Goal: Transaction & Acquisition: Obtain resource

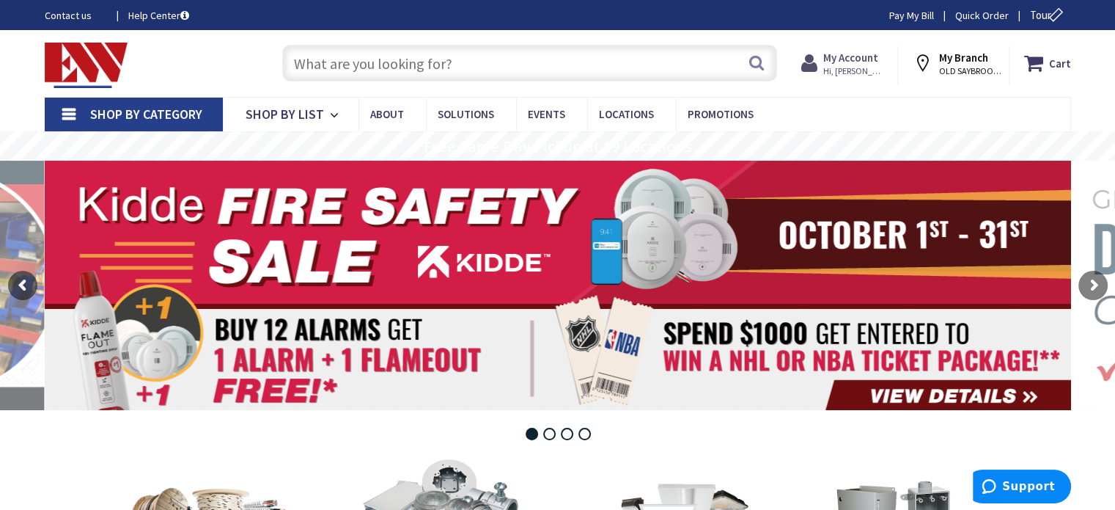
click at [815, 67] on icon at bounding box center [812, 63] width 22 height 26
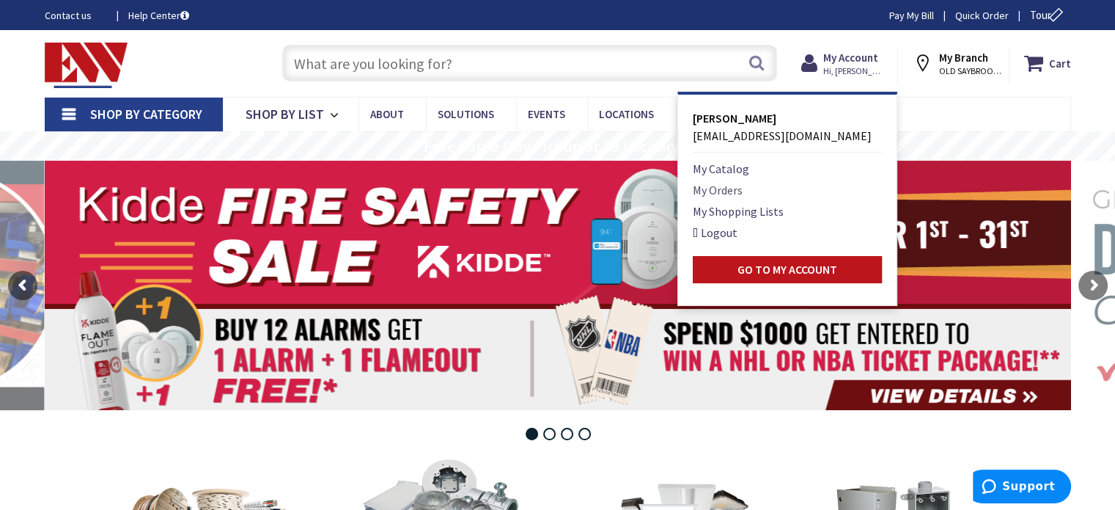
click at [724, 193] on link "My Orders" at bounding box center [718, 190] width 50 height 18
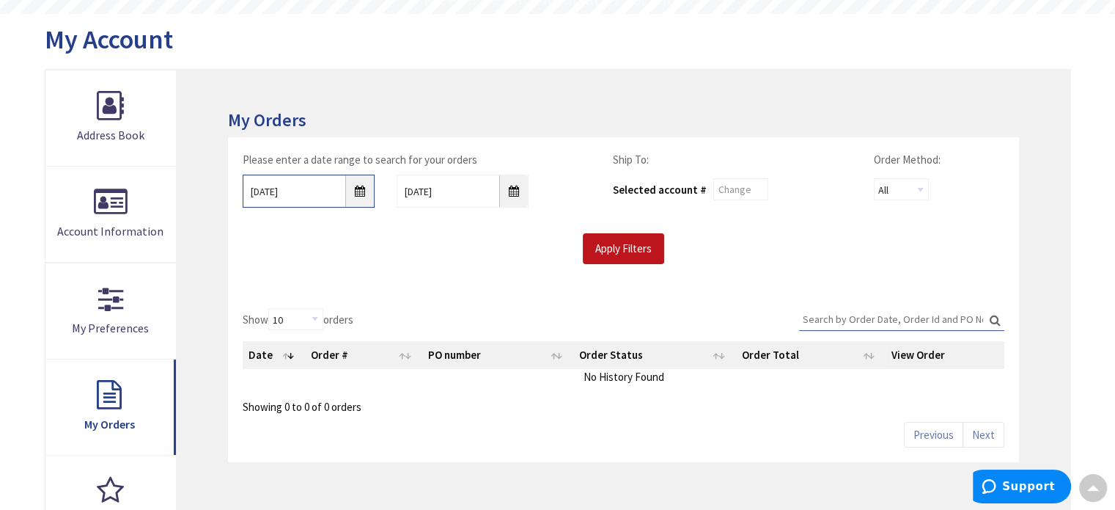
click at [361, 188] on input "10/1/2025" at bounding box center [309, 191] width 132 height 33
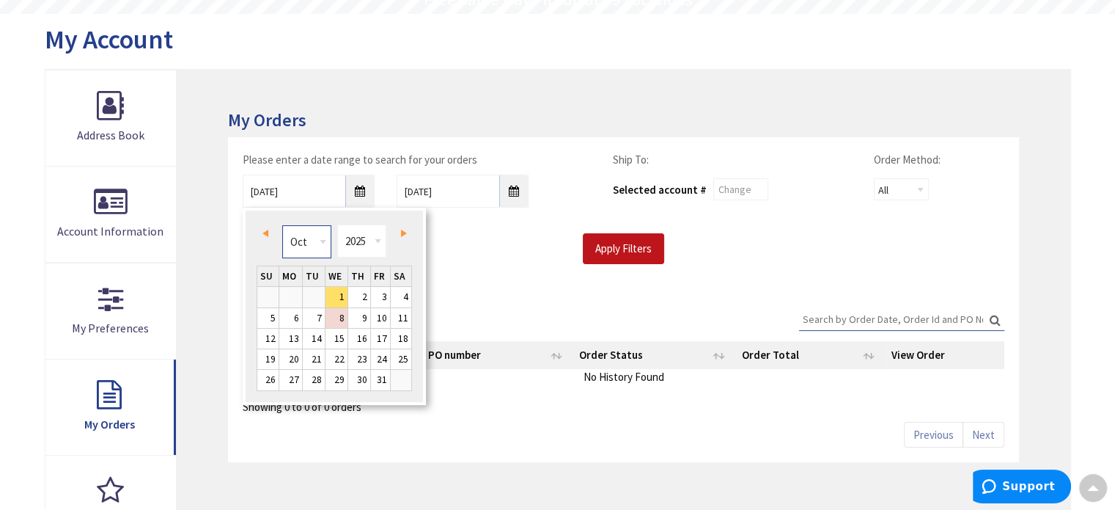
click at [325, 248] on select "Jan Feb Mar Apr May Jun Jul Aug Sep Oct Nov Dec" at bounding box center [306, 241] width 49 height 33
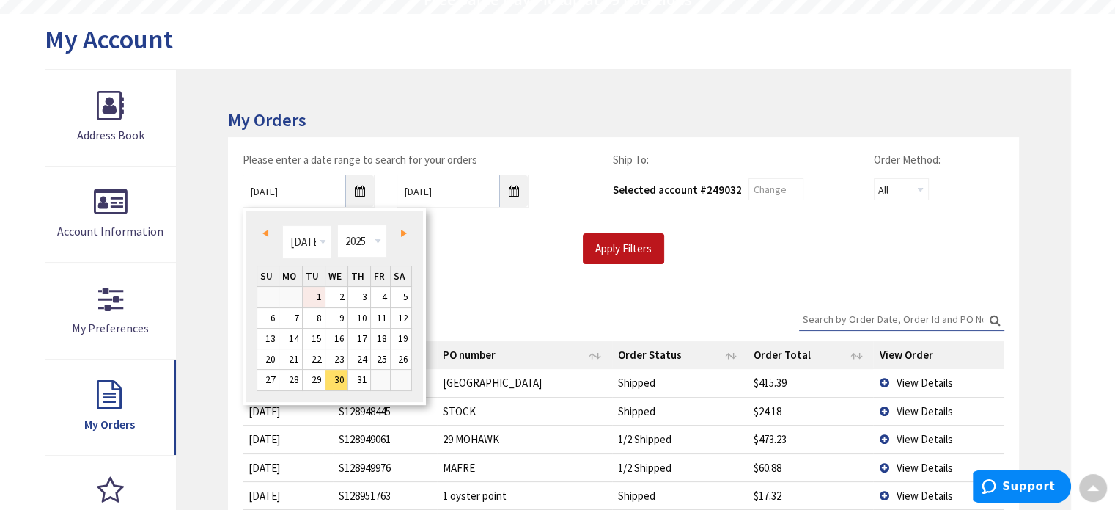
click at [315, 296] on link "1" at bounding box center [314, 297] width 22 height 20
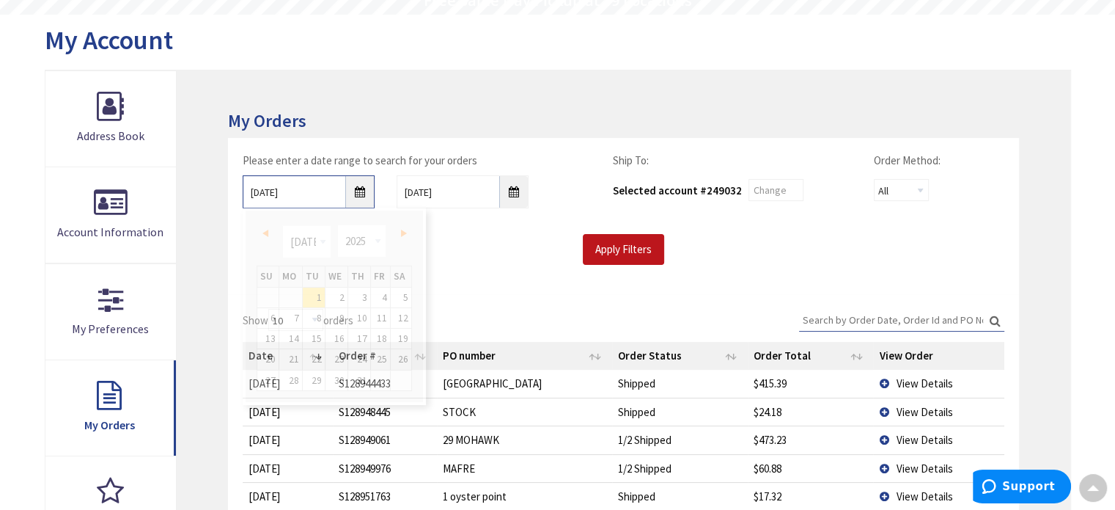
click at [366, 191] on input "07/01/2025" at bounding box center [309, 191] width 132 height 33
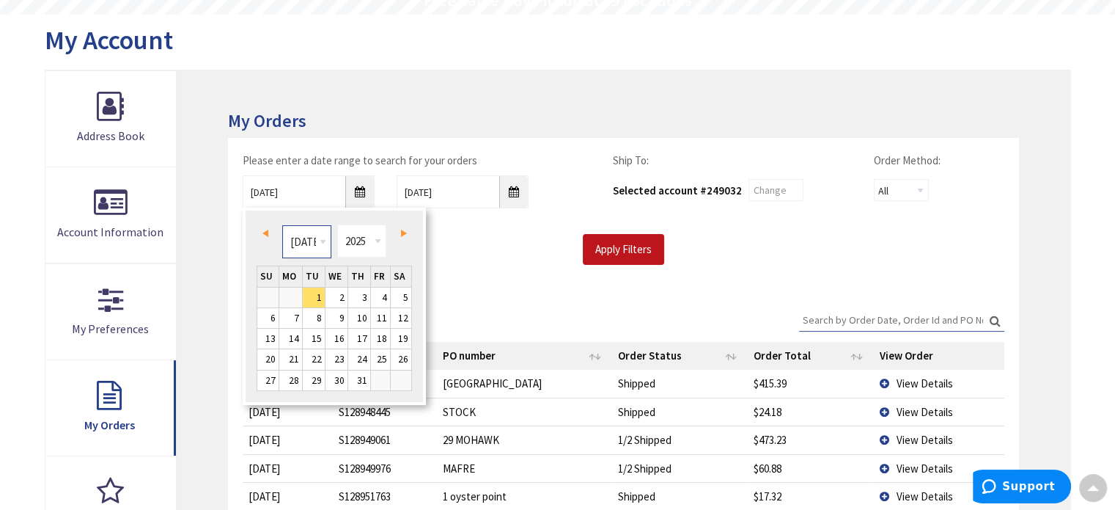
click at [321, 241] on select "Jan Feb Mar Apr May Jun Jul Aug Sep Oct Nov Dec" at bounding box center [306, 241] width 49 height 33
click at [311, 294] on link "1" at bounding box center [314, 297] width 22 height 20
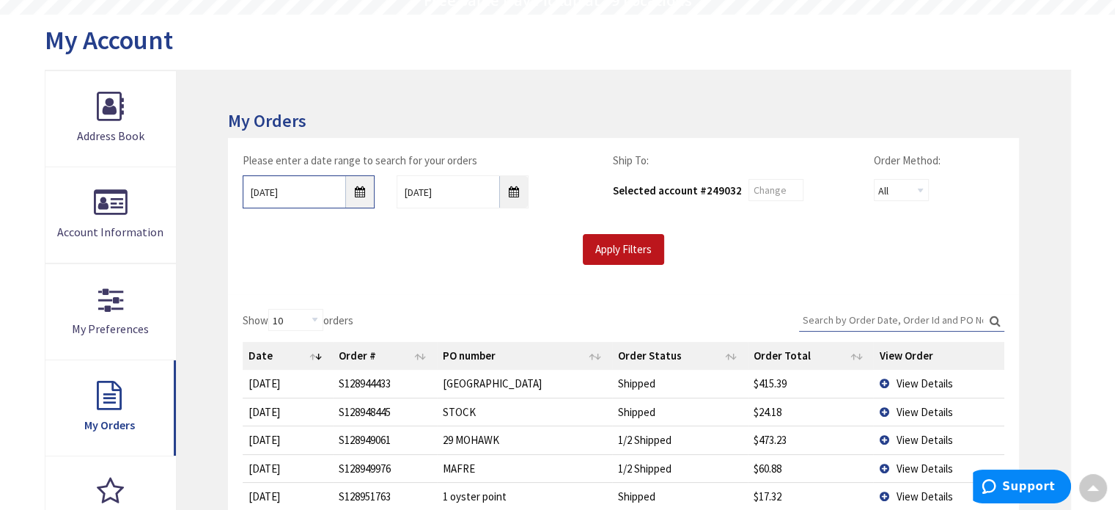
click at [361, 189] on input "07/01/2025" at bounding box center [309, 191] width 132 height 33
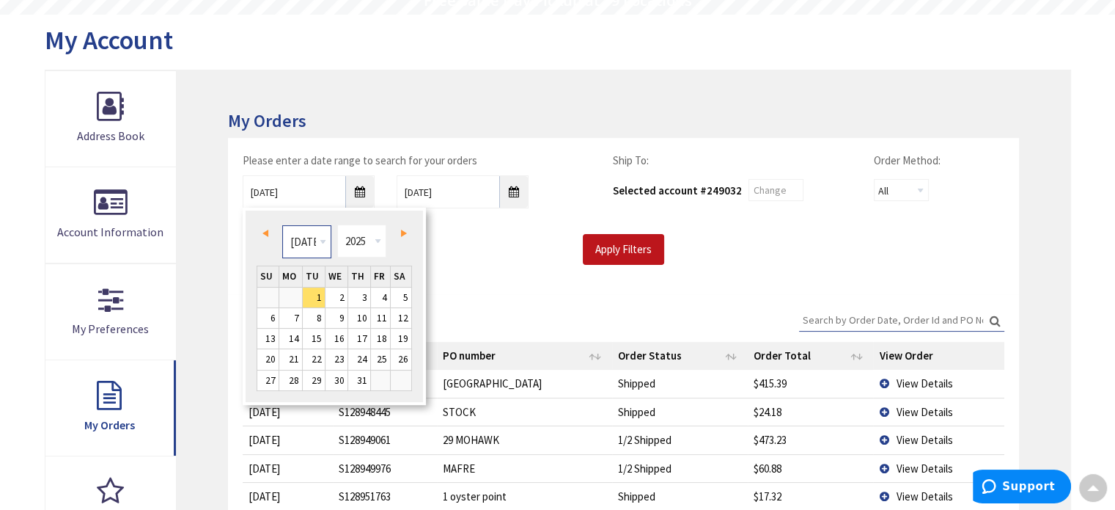
click at [328, 235] on select "Jan Feb Mar Apr May Jun Jul Aug Sep Oct Nov Dec" at bounding box center [306, 241] width 49 height 33
click at [381, 379] on td at bounding box center [380, 380] width 21 height 21
click at [257, 191] on input "07/30/2025" at bounding box center [309, 191] width 132 height 33
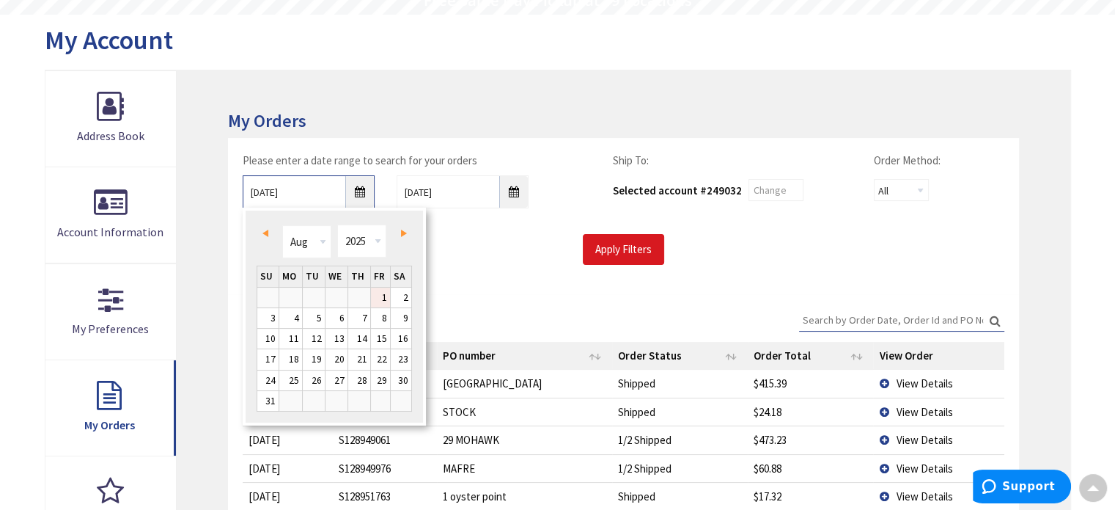
type input "08/01/2025"
click at [606, 256] on input "Apply Filters" at bounding box center [623, 249] width 81 height 31
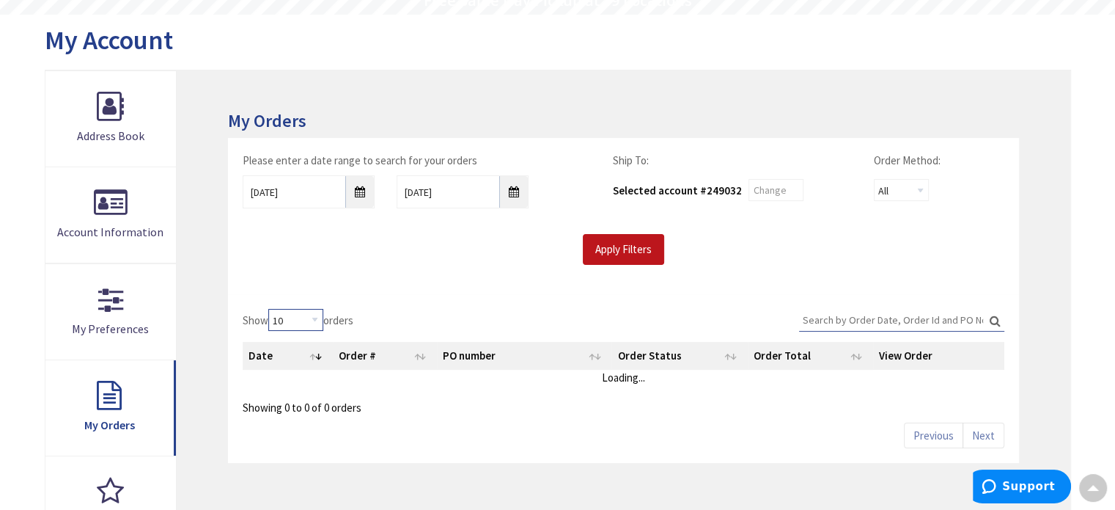
click at [316, 316] on select "10 25 50 100" at bounding box center [295, 320] width 55 height 22
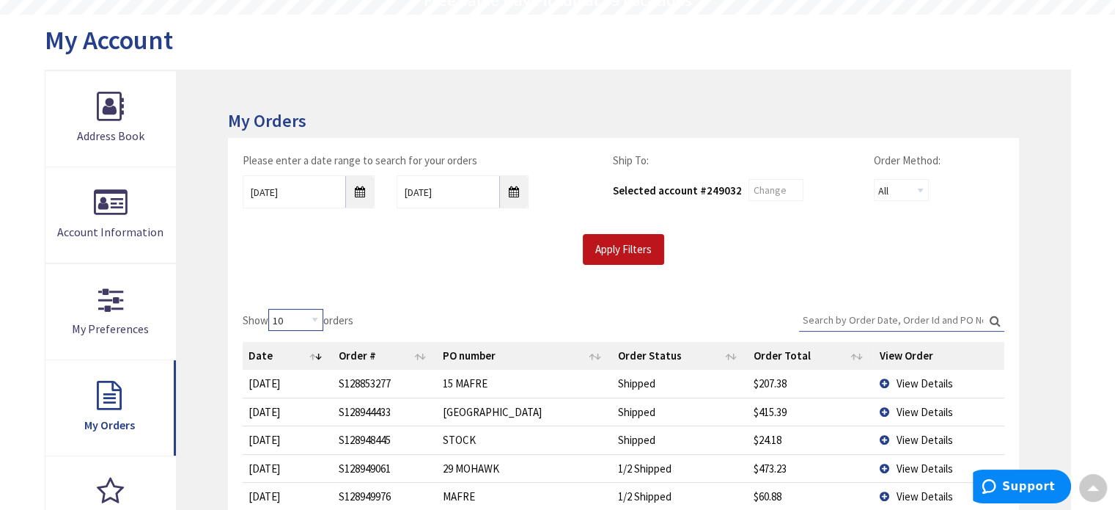
select select "100"
click at [271, 309] on select "10 25 50 100" at bounding box center [295, 320] width 55 height 22
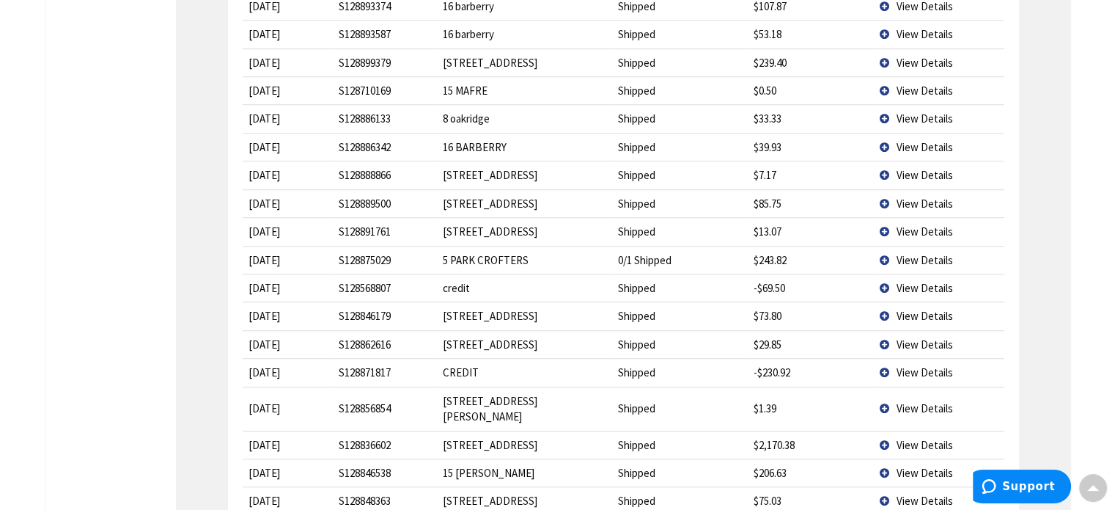
scroll to position [1101, 0]
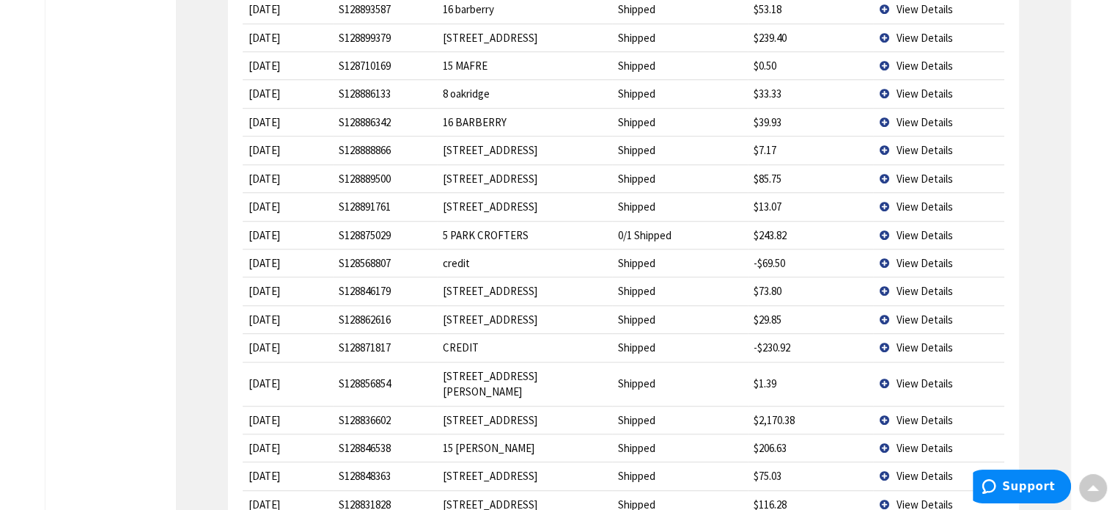
click at [930, 284] on span "View Details" at bounding box center [924, 291] width 56 height 14
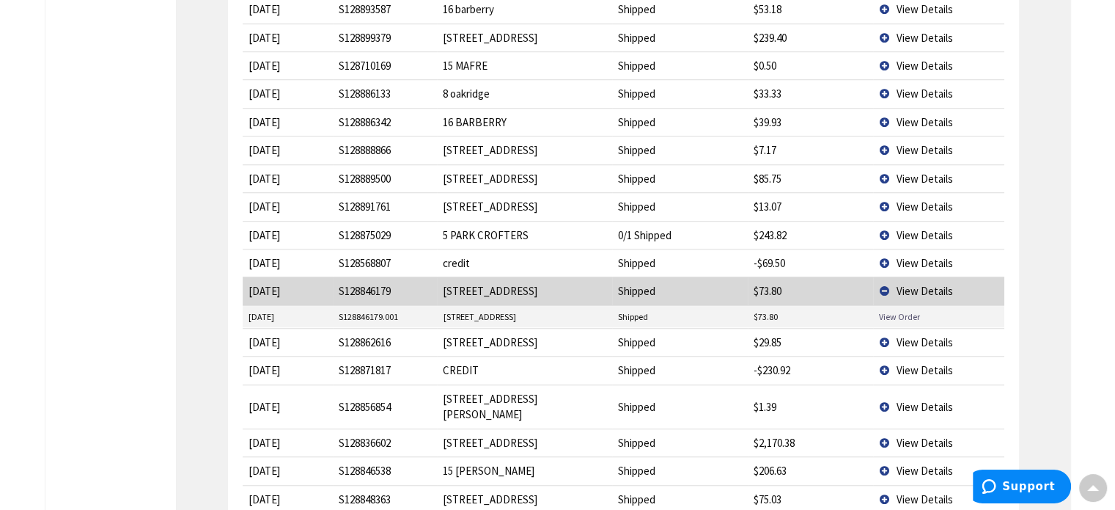
click at [898, 310] on link "View Order" at bounding box center [899, 316] width 41 height 12
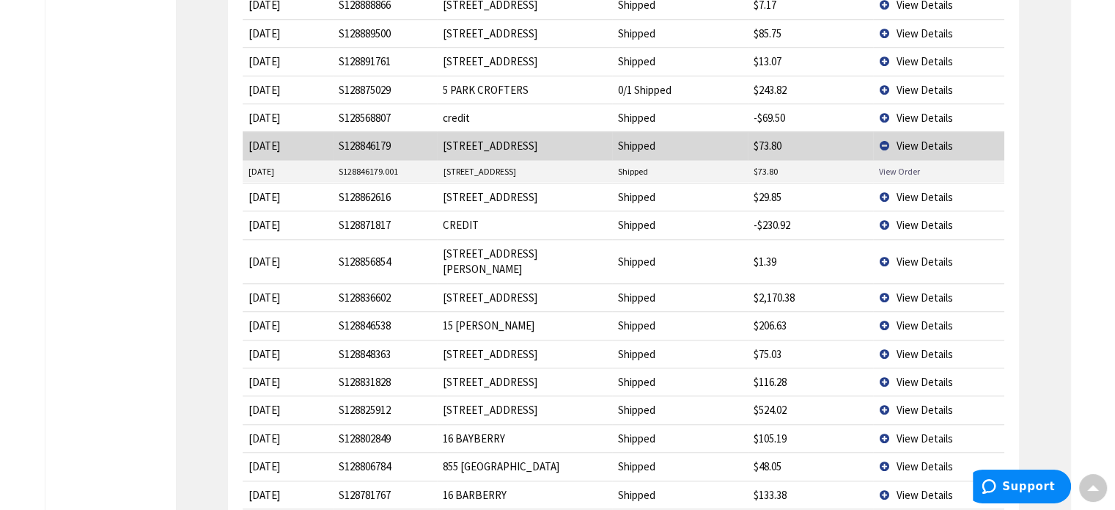
scroll to position [1248, 0]
click at [921, 188] on span "View Details" at bounding box center [924, 195] width 56 height 14
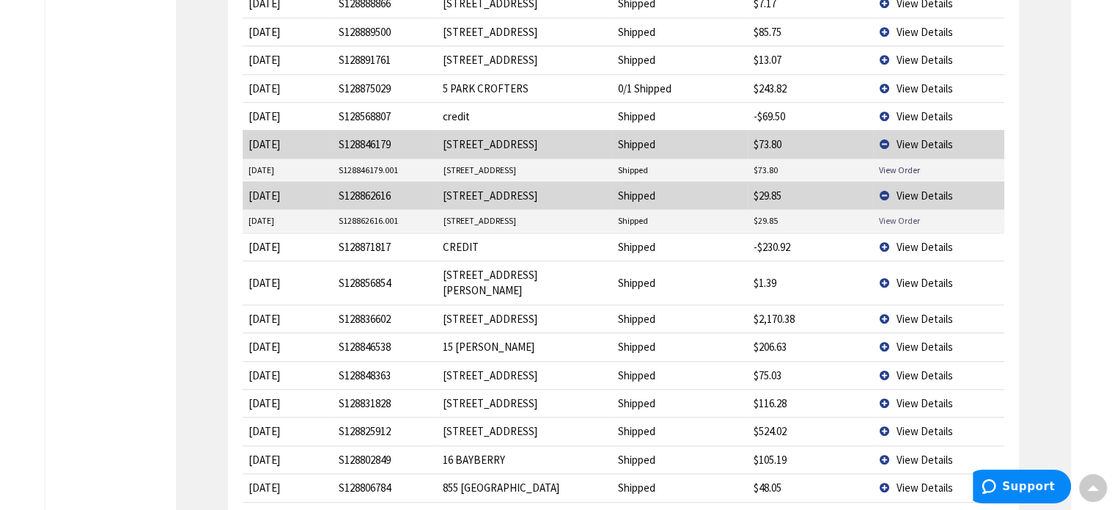
click at [903, 214] on link "View Order" at bounding box center [899, 220] width 41 height 12
click at [909, 240] on span "View Details" at bounding box center [924, 247] width 56 height 14
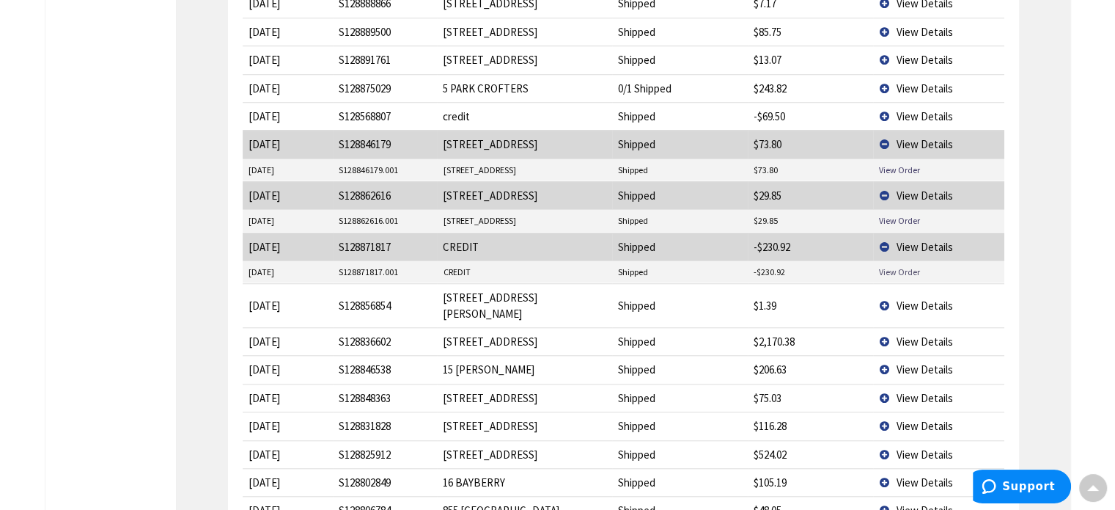
click at [899, 265] on link "View Order" at bounding box center [899, 271] width 41 height 12
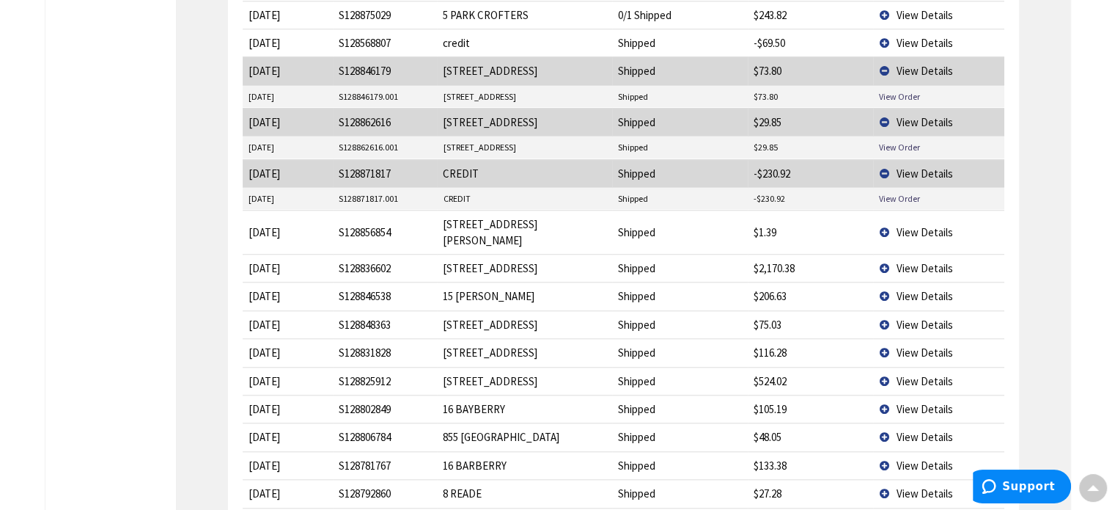
click at [932, 225] on span "View Details" at bounding box center [924, 232] width 56 height 14
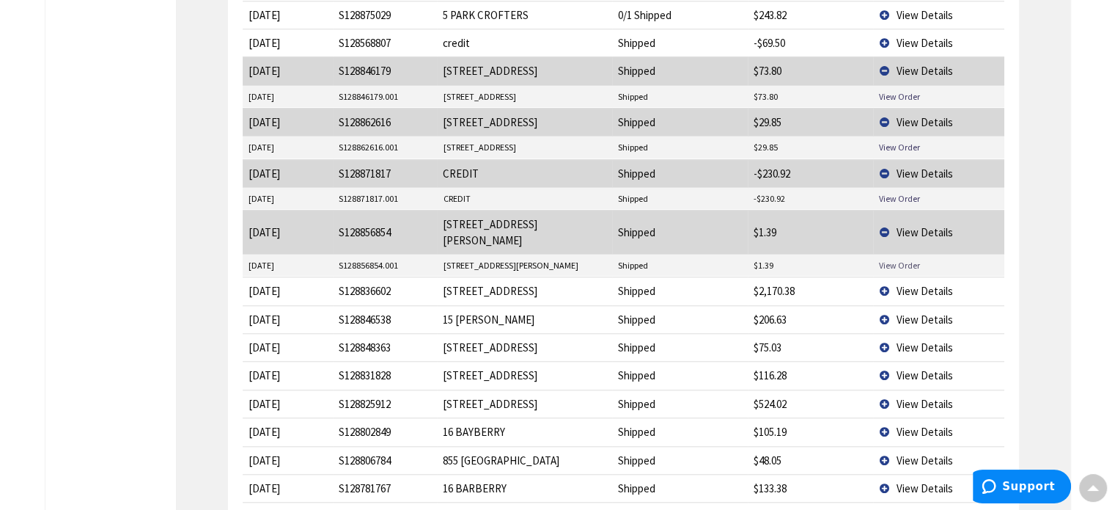
click at [895, 259] on link "View Order" at bounding box center [899, 265] width 41 height 12
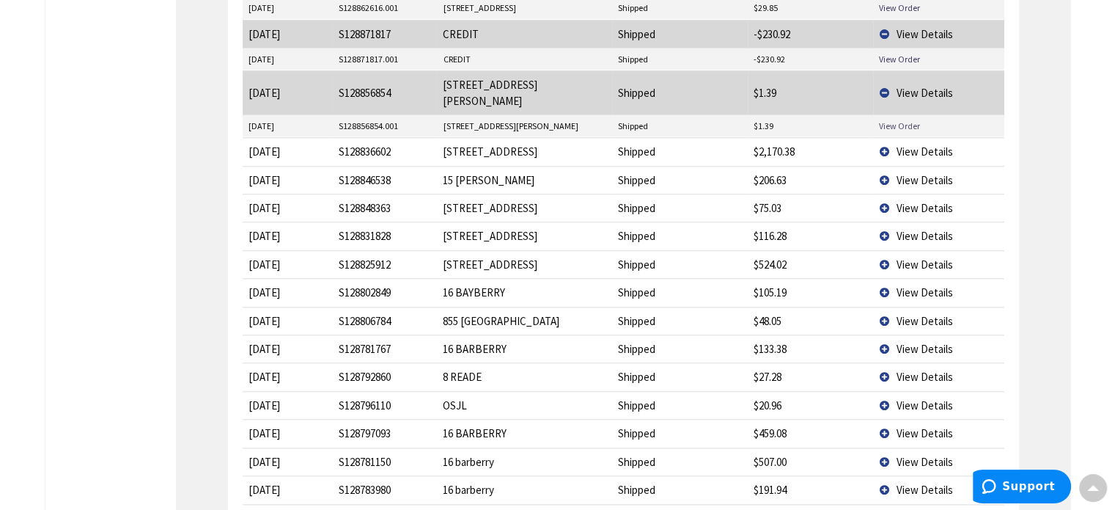
scroll to position [1468, 0]
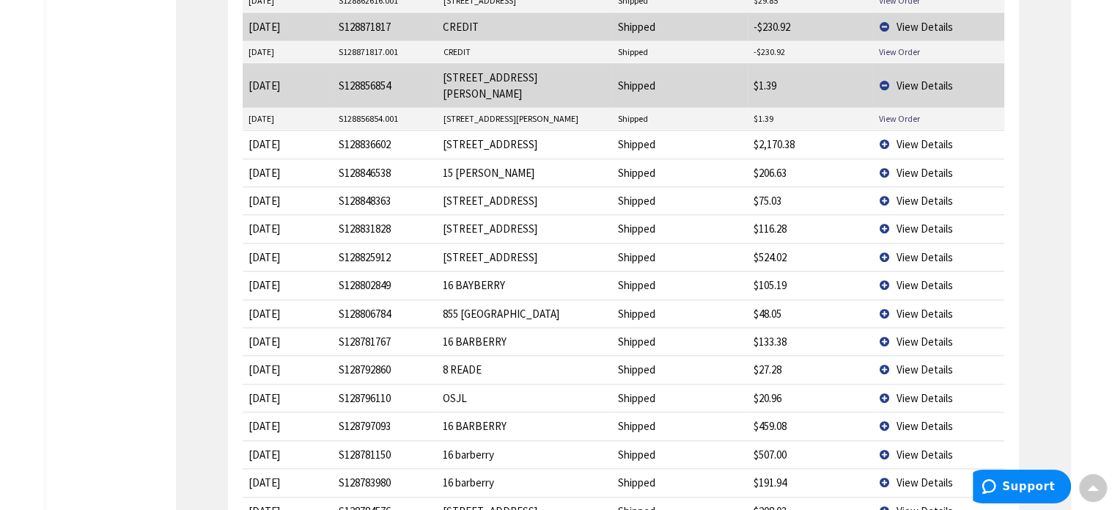
click at [921, 137] on span "View Details" at bounding box center [924, 144] width 56 height 14
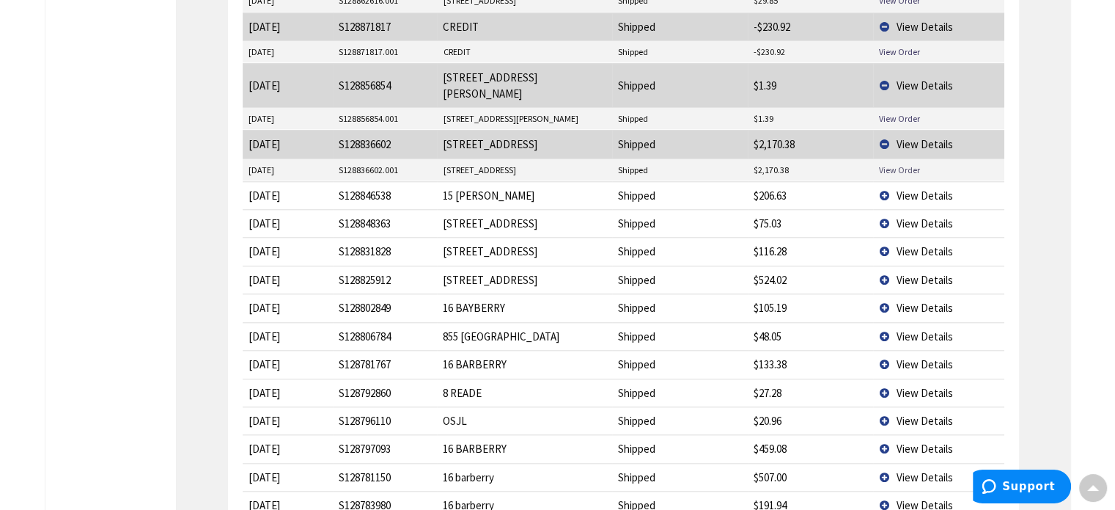
click at [909, 164] on link "View Order" at bounding box center [899, 170] width 41 height 12
click at [919, 216] on span "View Details" at bounding box center [924, 223] width 56 height 14
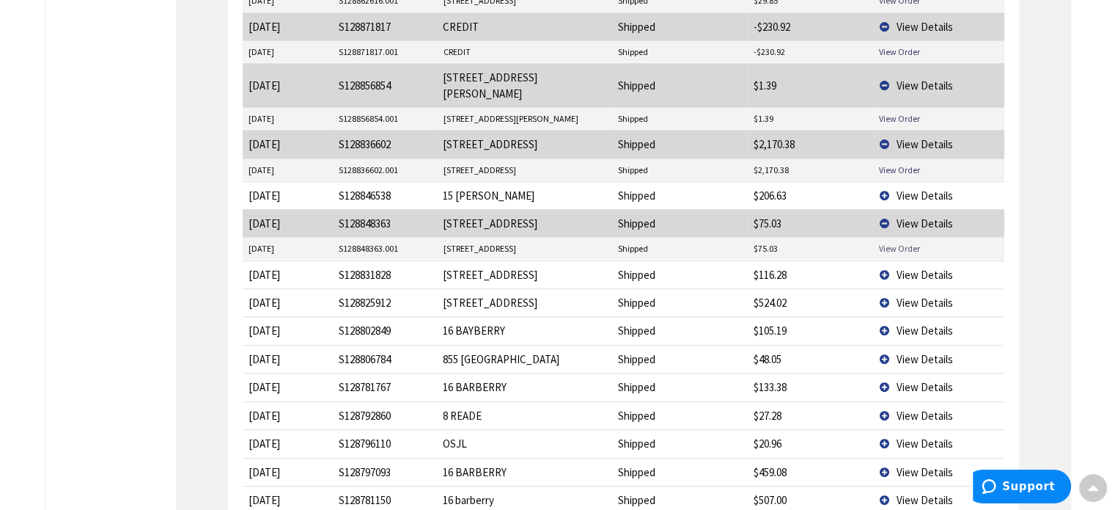
click at [902, 242] on link "View Order" at bounding box center [899, 248] width 41 height 12
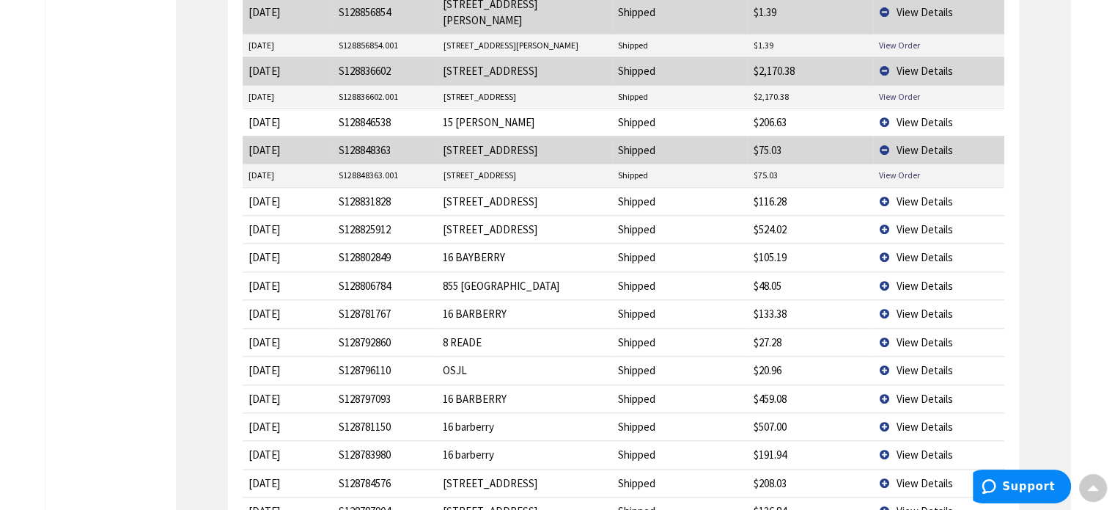
click at [922, 194] on span "View Details" at bounding box center [924, 201] width 56 height 14
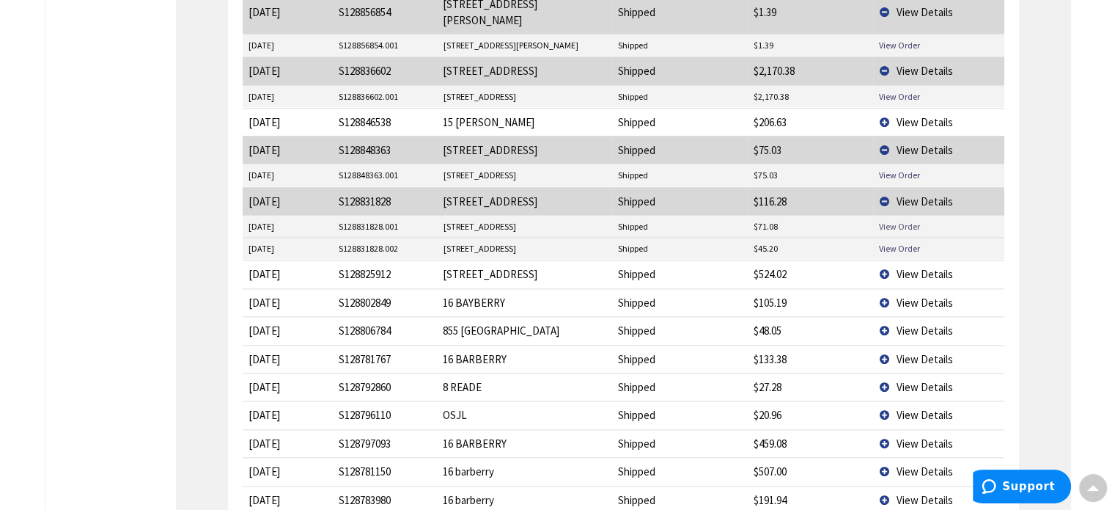
click at [900, 220] on link "View Order" at bounding box center [899, 226] width 41 height 12
click at [894, 242] on link "View Order" at bounding box center [899, 248] width 41 height 12
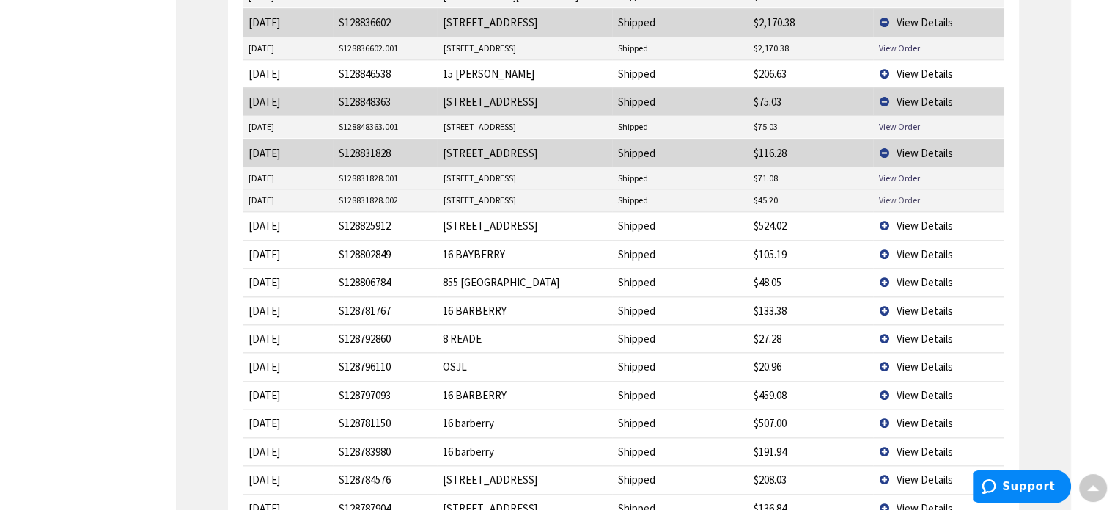
scroll to position [1615, 0]
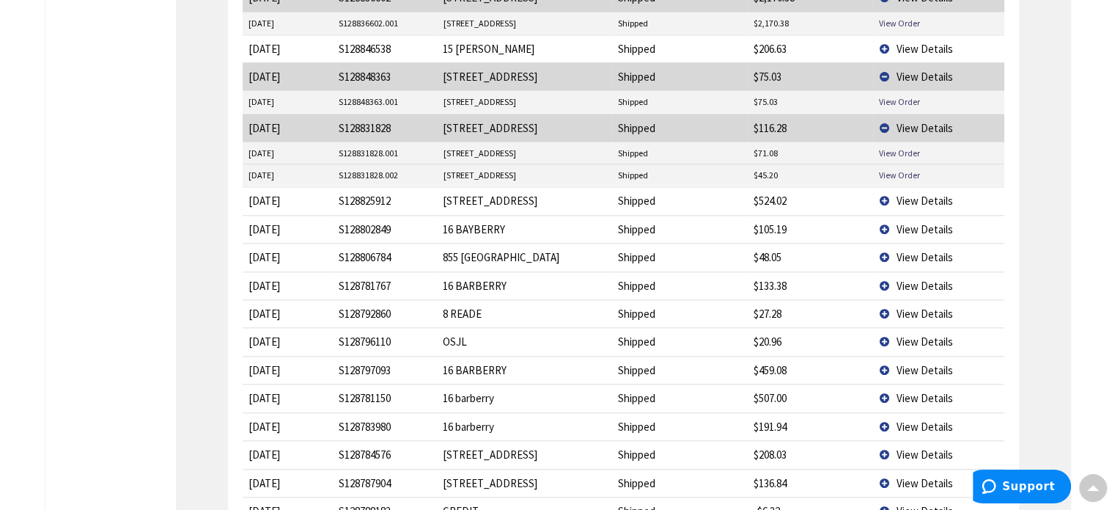
click at [933, 194] on span "View Details" at bounding box center [924, 201] width 56 height 14
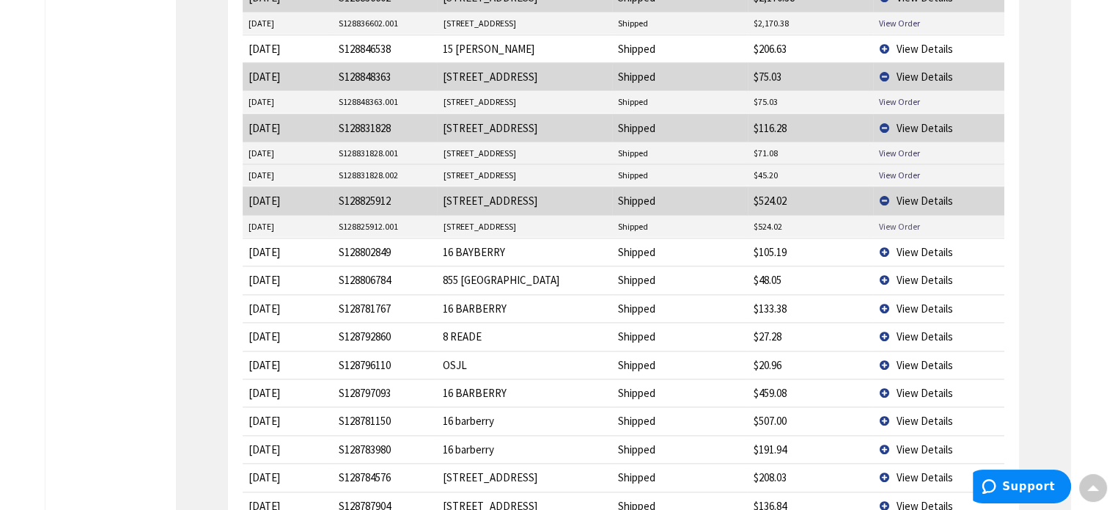
click at [906, 220] on link "View Order" at bounding box center [899, 226] width 41 height 12
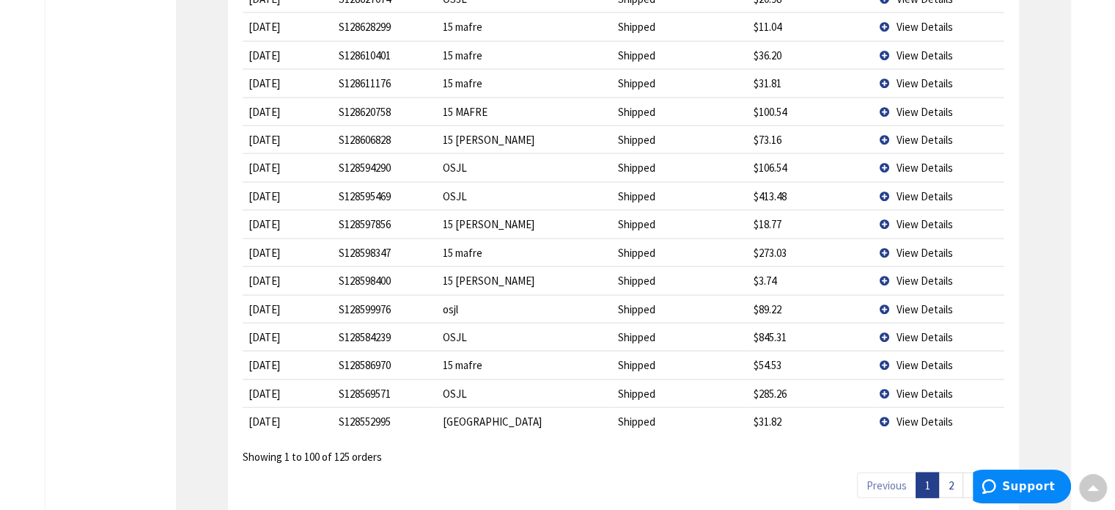
scroll to position [3155, 0]
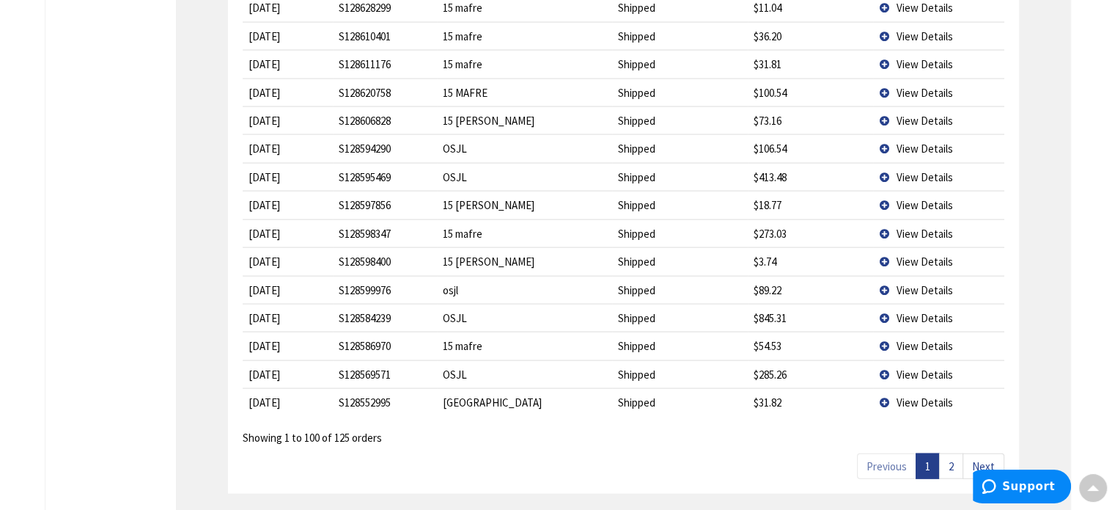
click at [958, 453] on link "2" at bounding box center [951, 466] width 24 height 26
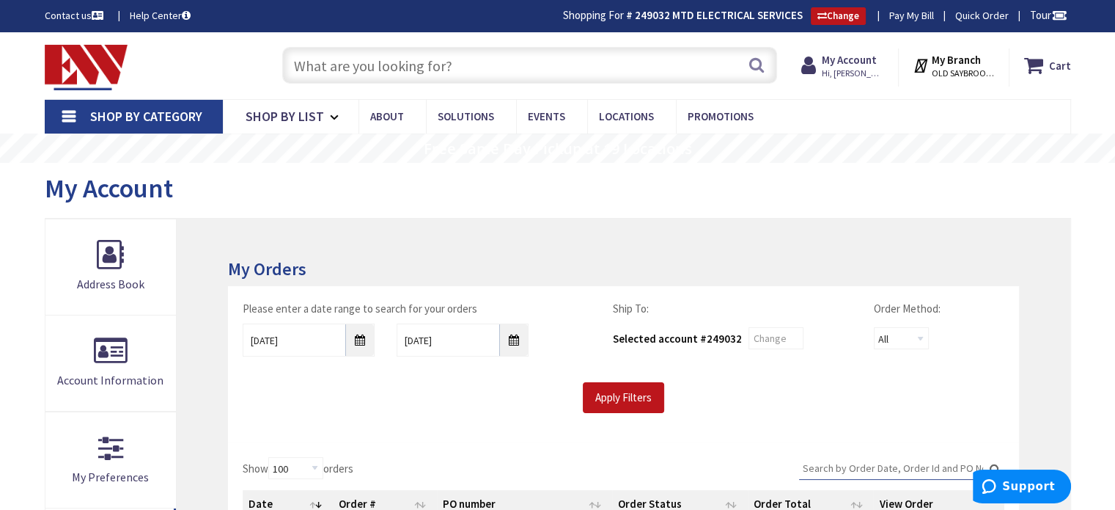
scroll to position [73, 0]
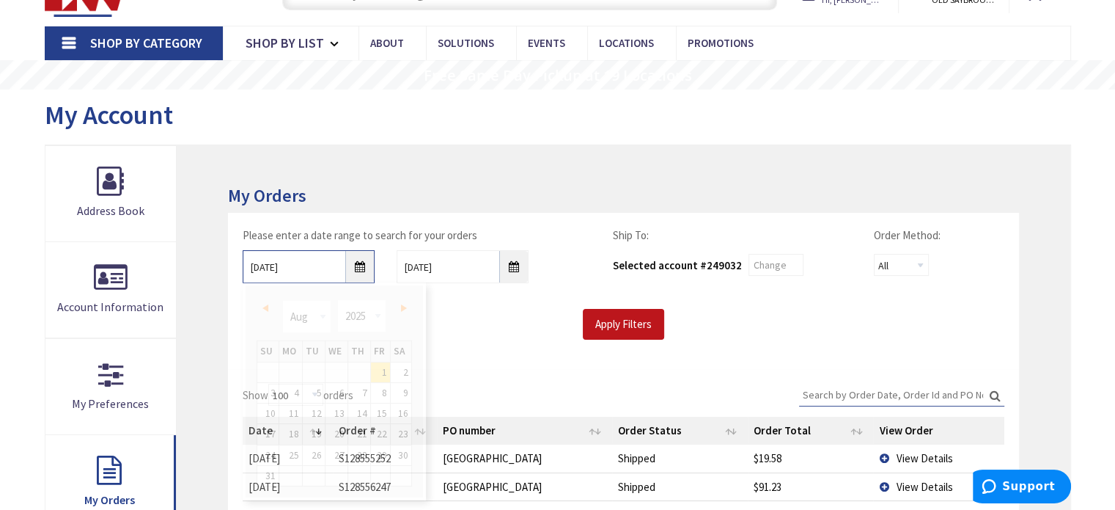
click at [358, 268] on input "08/01/2025" at bounding box center [309, 266] width 132 height 33
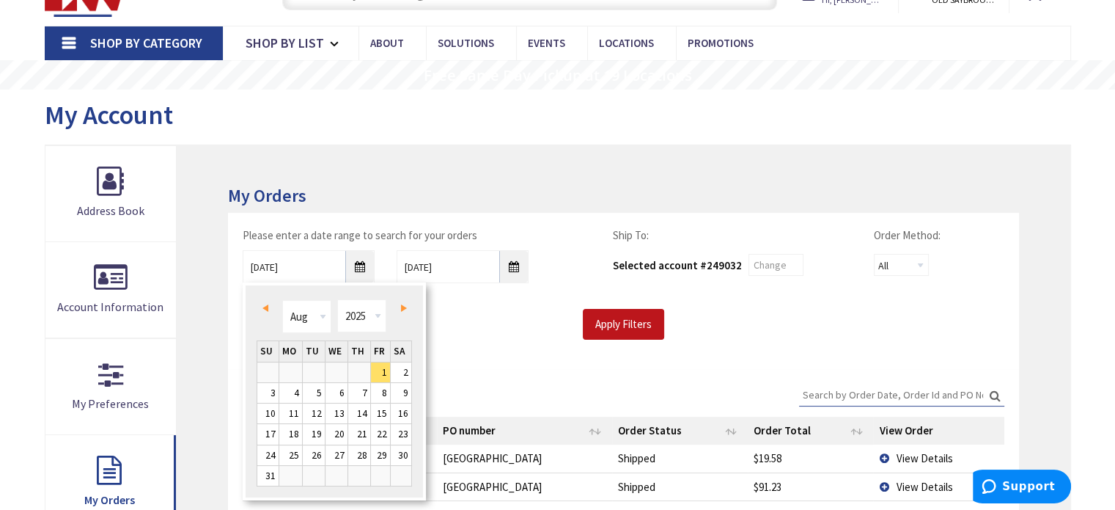
click at [265, 308] on span "Prev" at bounding box center [266, 307] width 6 height 7
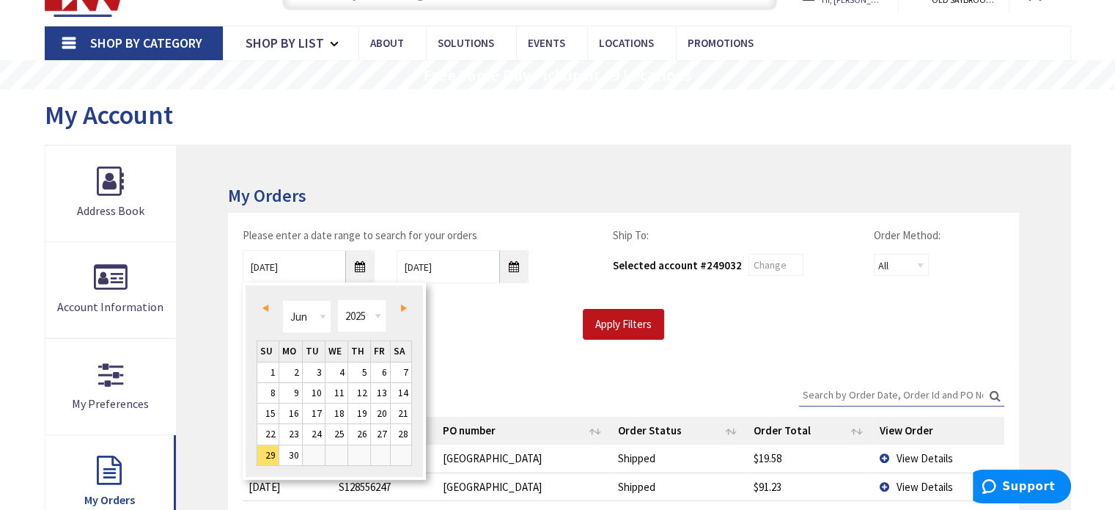
click at [266, 307] on span "Prev" at bounding box center [266, 307] width 6 height 7
click at [400, 311] on link "Next" at bounding box center [401, 308] width 20 height 20
click at [318, 370] on link "1" at bounding box center [314, 372] width 22 height 20
type input "07/01/2025"
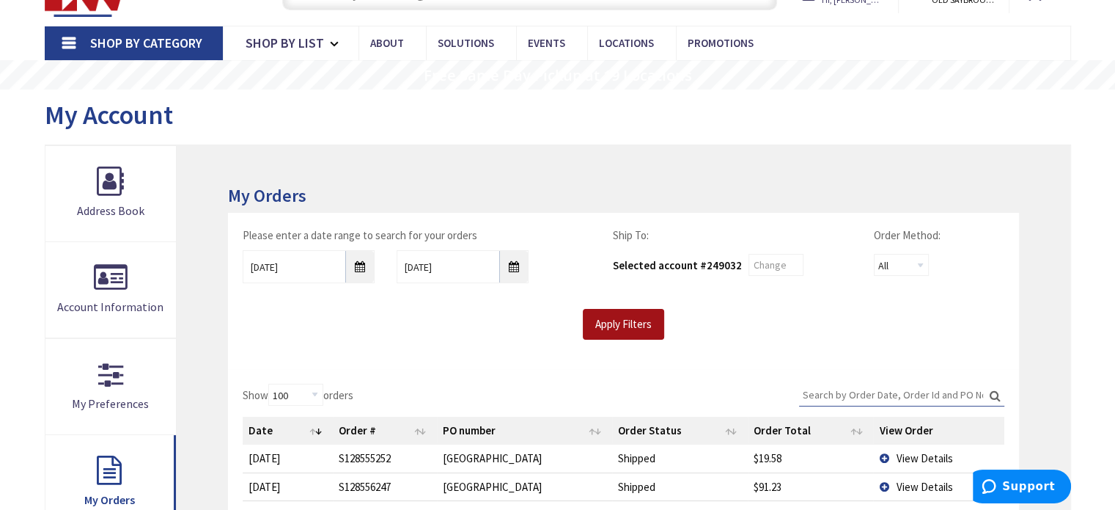
click at [628, 329] on input "Apply Filters" at bounding box center [623, 324] width 81 height 31
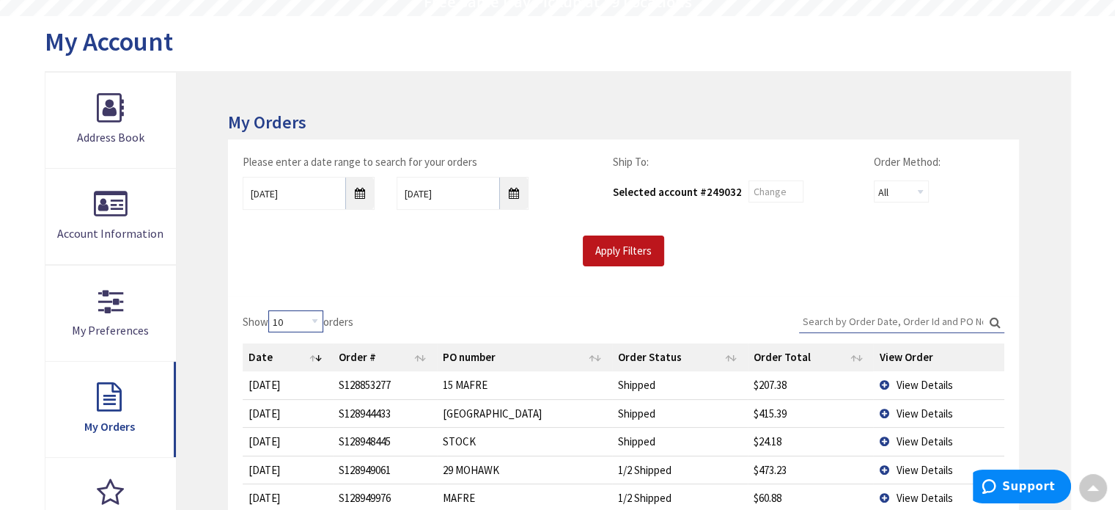
click at [317, 320] on select "10 25 50 100" at bounding box center [295, 321] width 55 height 22
select select "100"
click at [271, 310] on select "10 25 50 100" at bounding box center [295, 321] width 55 height 22
click at [314, 354] on th "Date" at bounding box center [288, 357] width 90 height 28
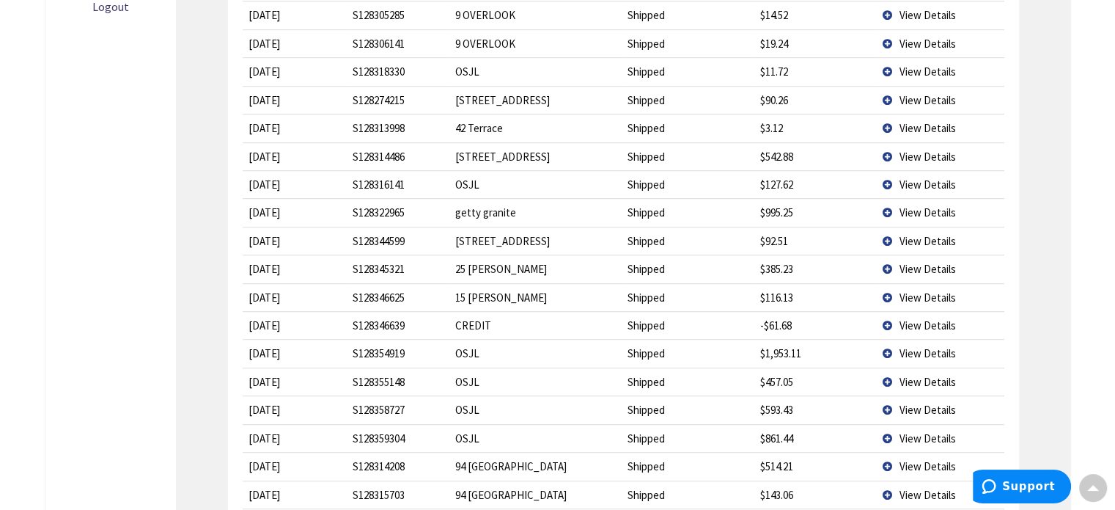
scroll to position [880, 0]
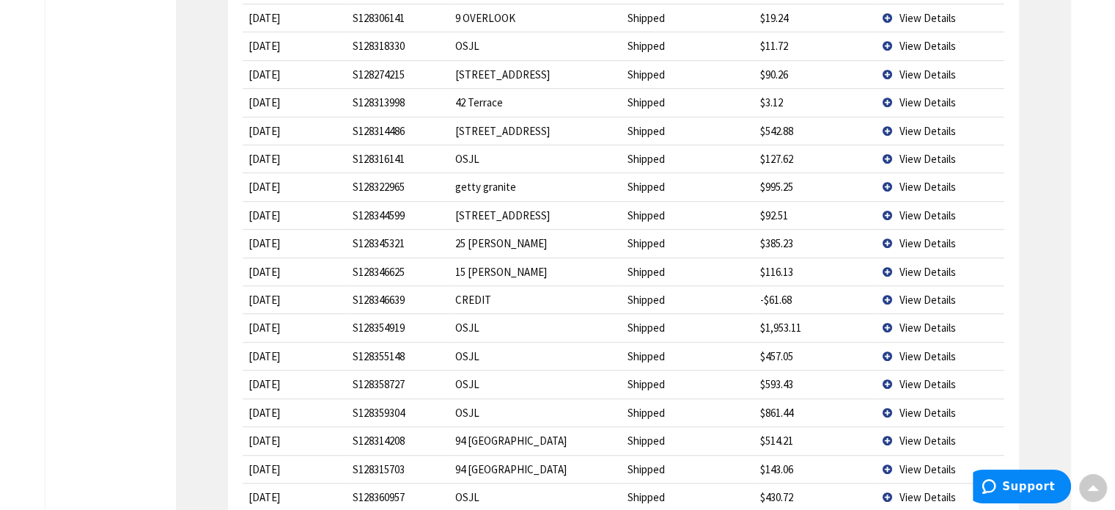
click at [927, 180] on span "View Details" at bounding box center [928, 187] width 56 height 14
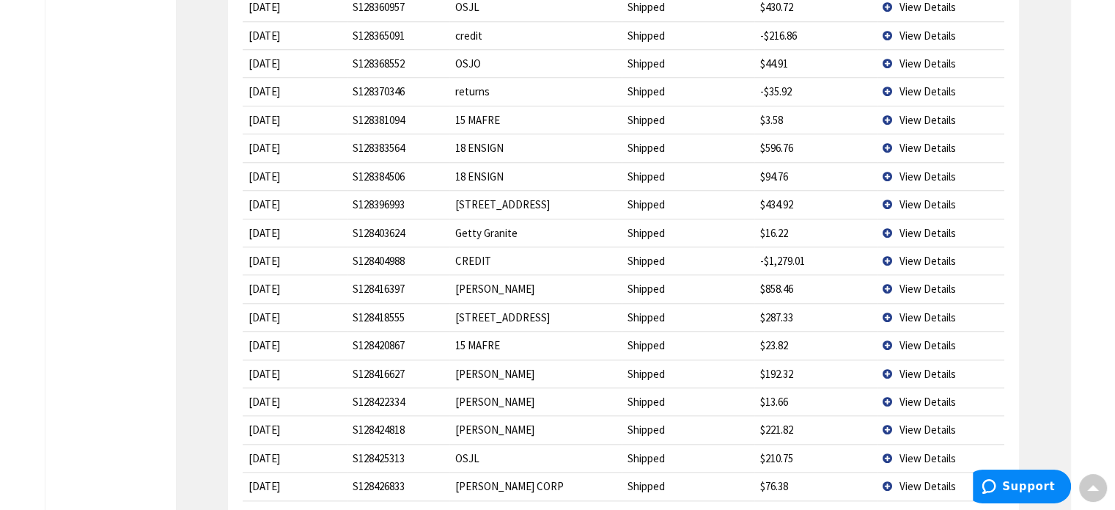
scroll to position [1393, 0]
click at [945, 225] on span "View Details" at bounding box center [928, 232] width 56 height 14
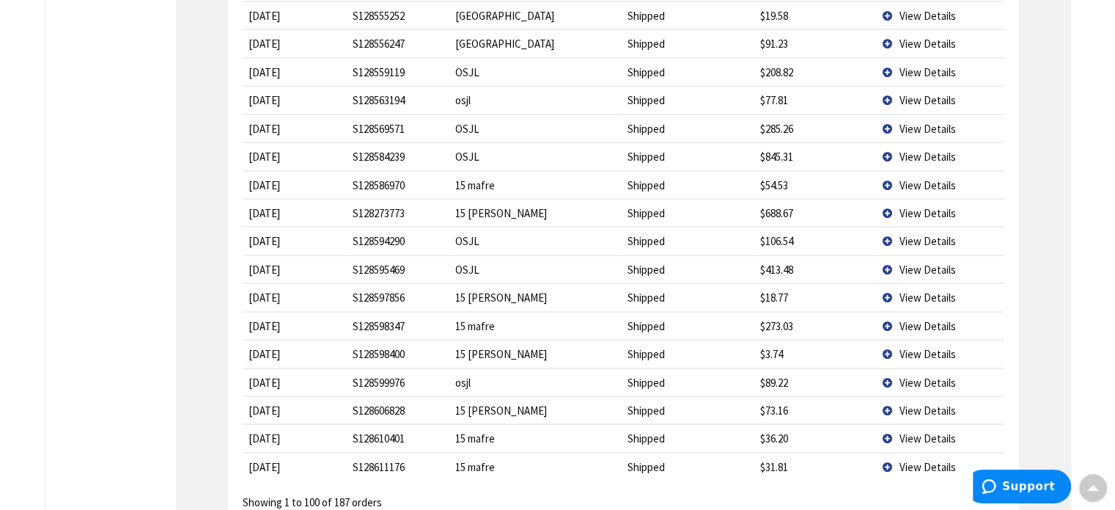
scroll to position [2933, 0]
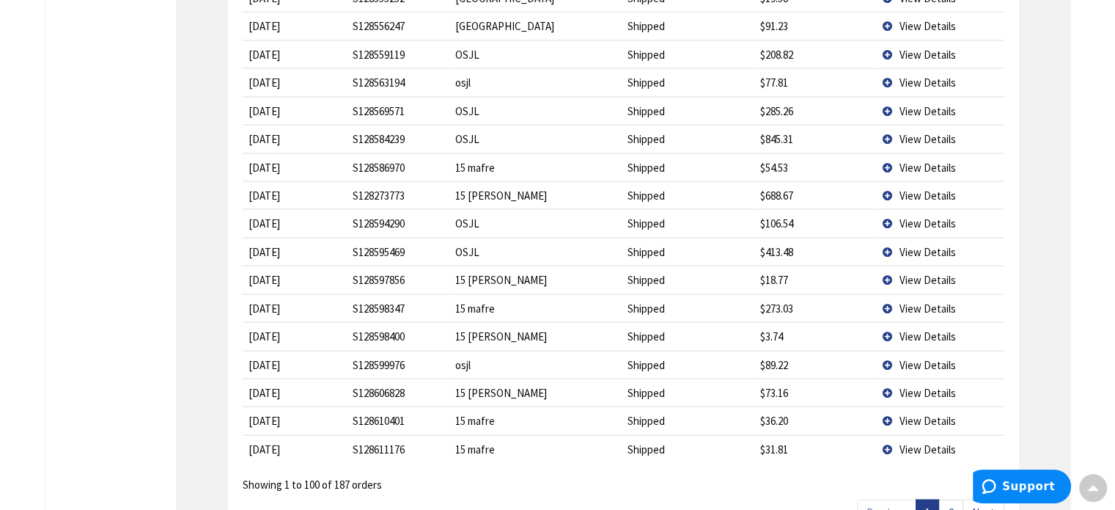
click at [949, 499] on link "2" at bounding box center [951, 512] width 24 height 26
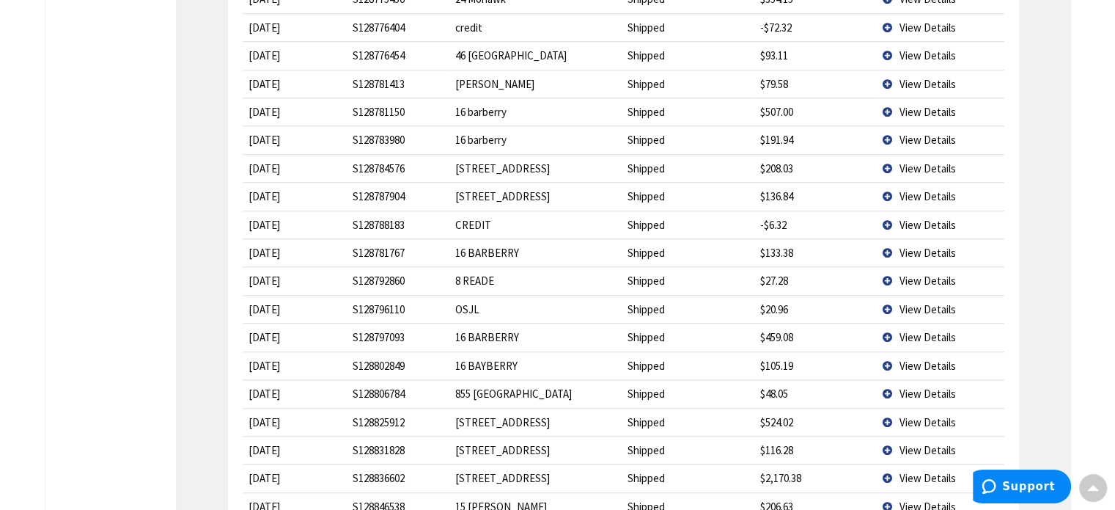
scroll to position [1487, 0]
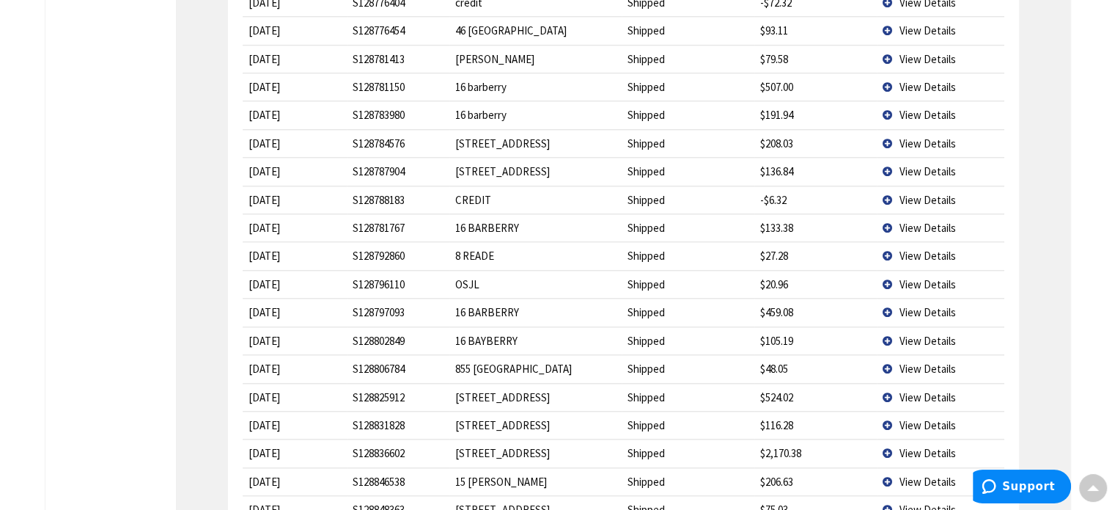
click at [920, 390] on span "View Details" at bounding box center [928, 397] width 56 height 14
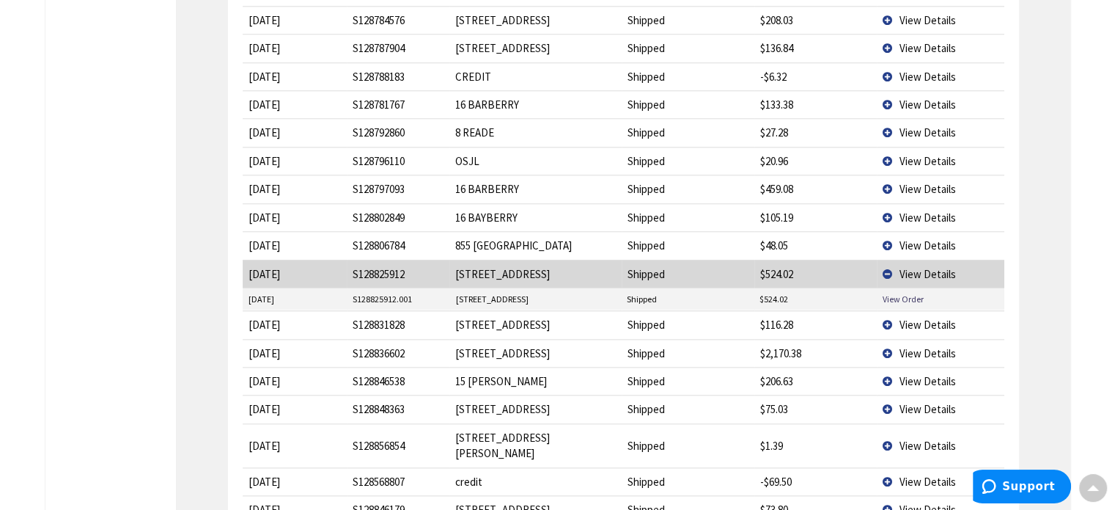
scroll to position [1634, 0]
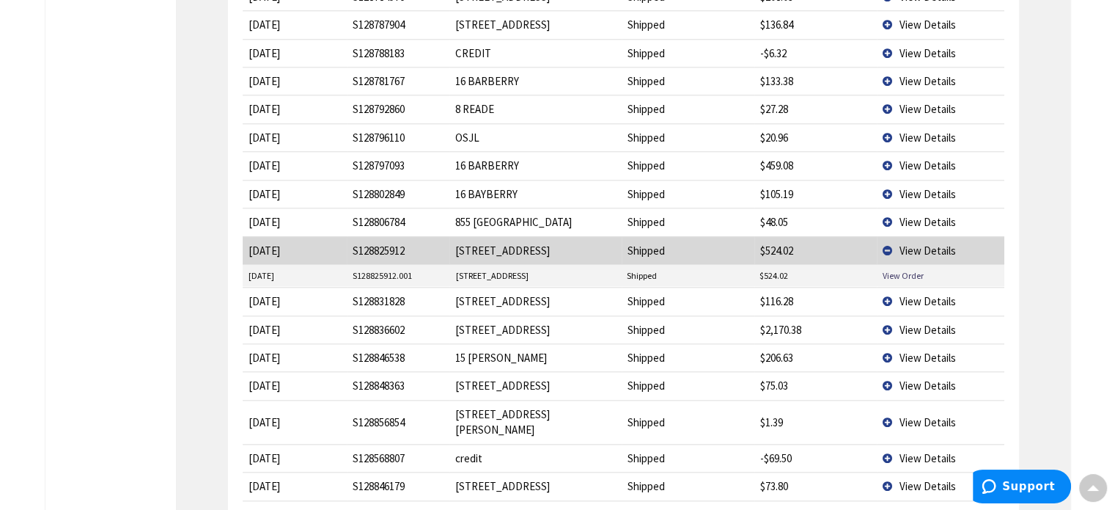
click at [927, 294] on span "View Details" at bounding box center [928, 301] width 56 height 14
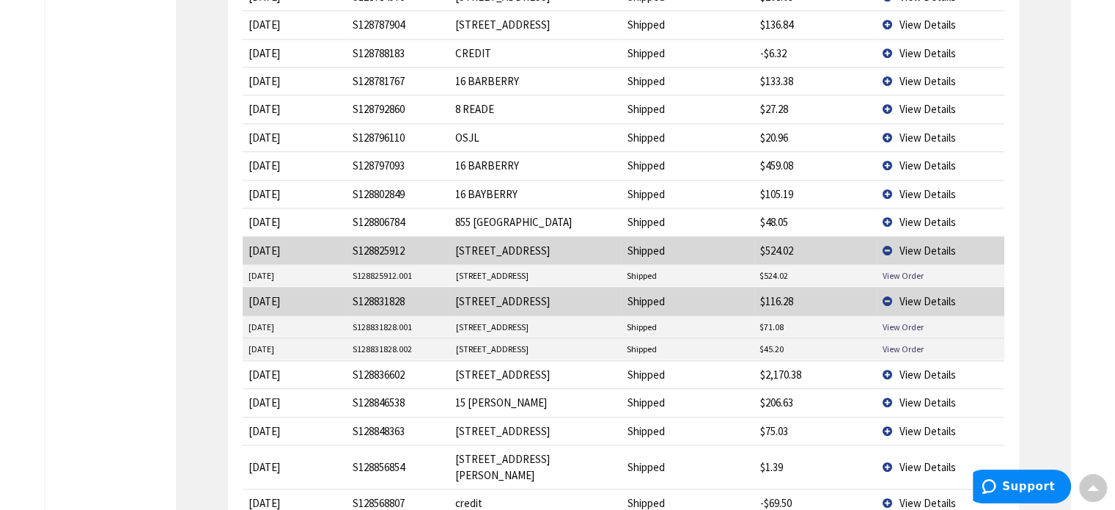
click at [923, 367] on span "View Details" at bounding box center [928, 374] width 56 height 14
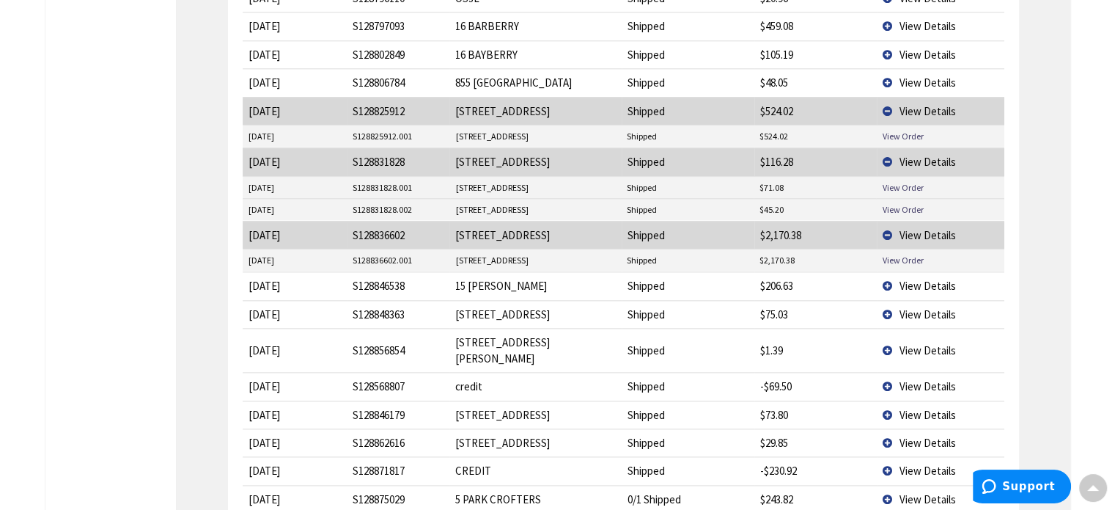
scroll to position [1780, 0]
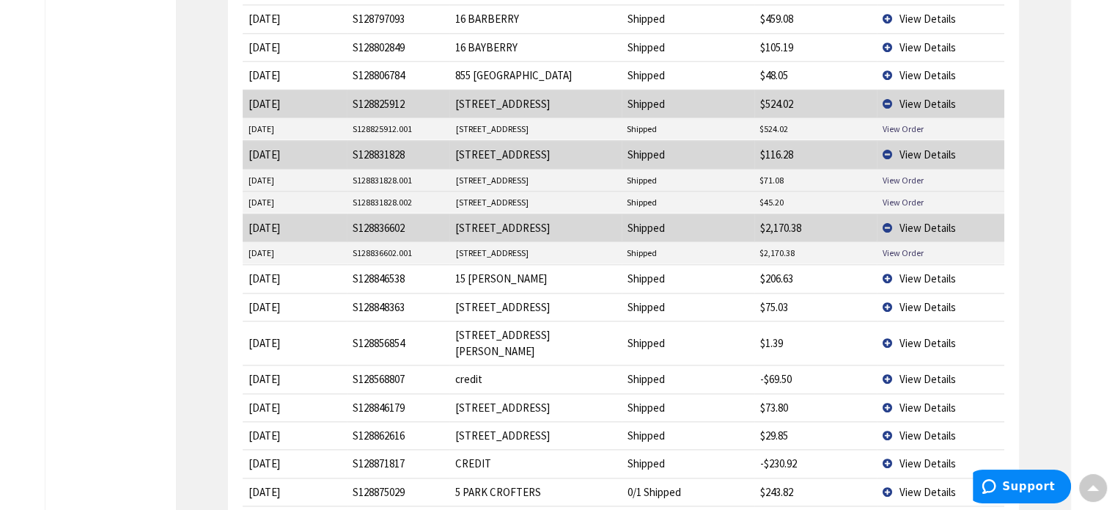
click at [936, 300] on span "View Details" at bounding box center [928, 307] width 56 height 14
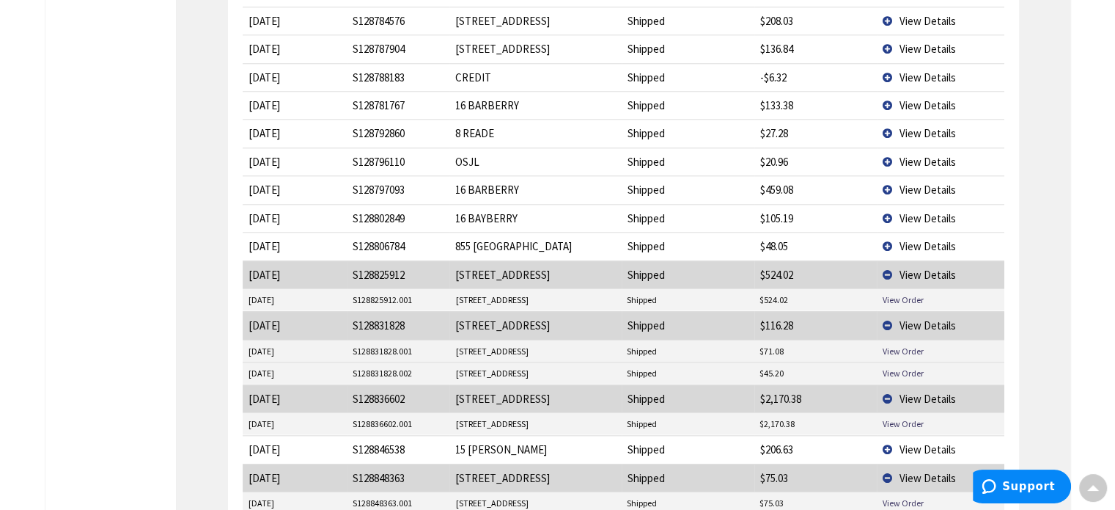
scroll to position [1613, 0]
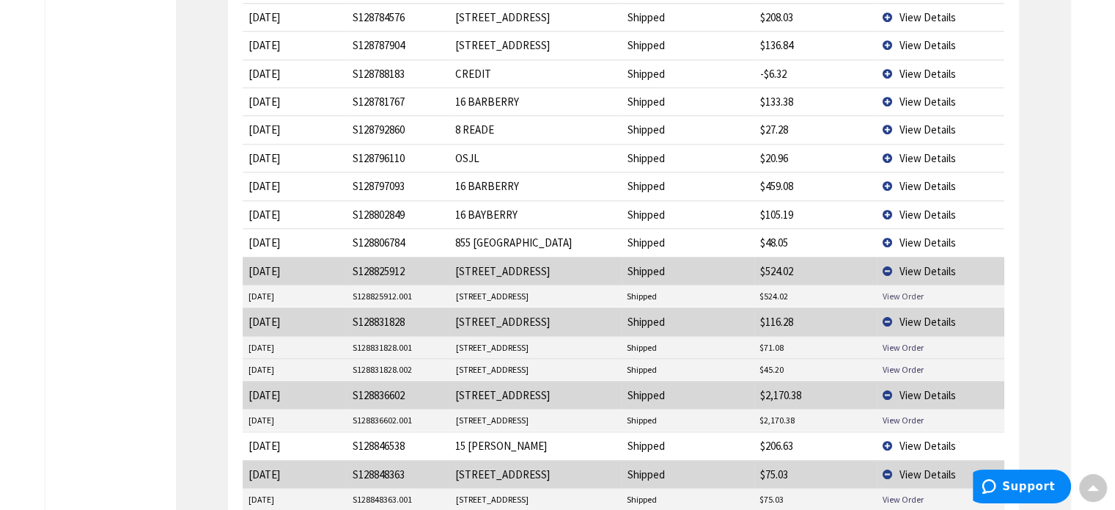
click at [911, 290] on link "View Order" at bounding box center [902, 296] width 41 height 12
click at [897, 341] on link "View Order" at bounding box center [902, 347] width 41 height 12
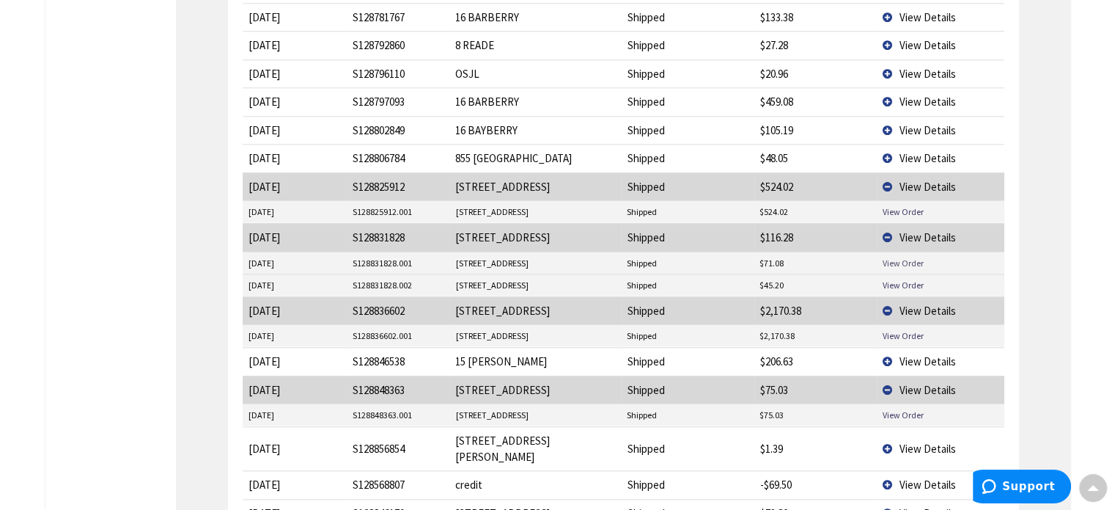
scroll to position [1760, 0]
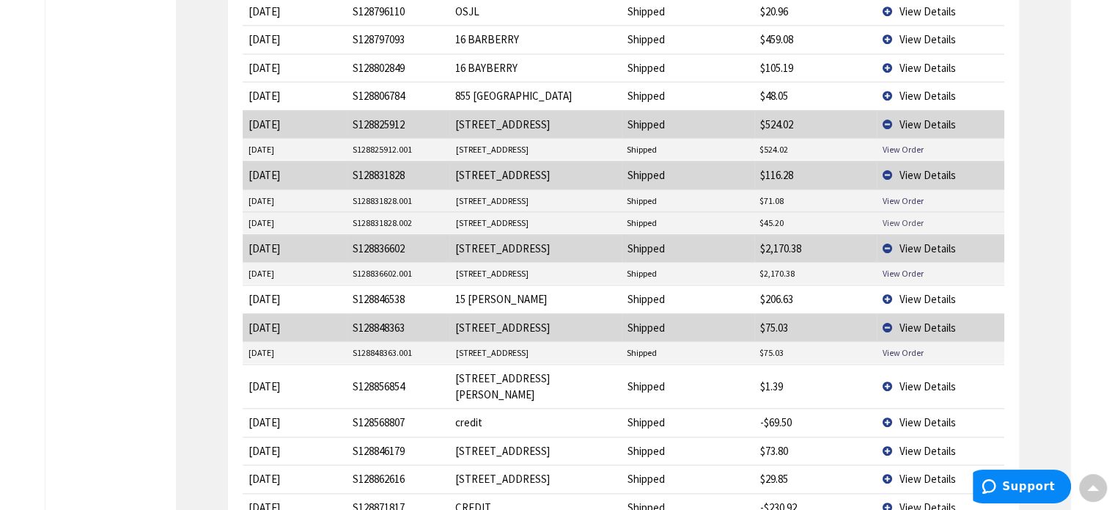
click at [916, 216] on link "View Order" at bounding box center [902, 222] width 41 height 12
click at [896, 267] on link "View Order" at bounding box center [902, 273] width 41 height 12
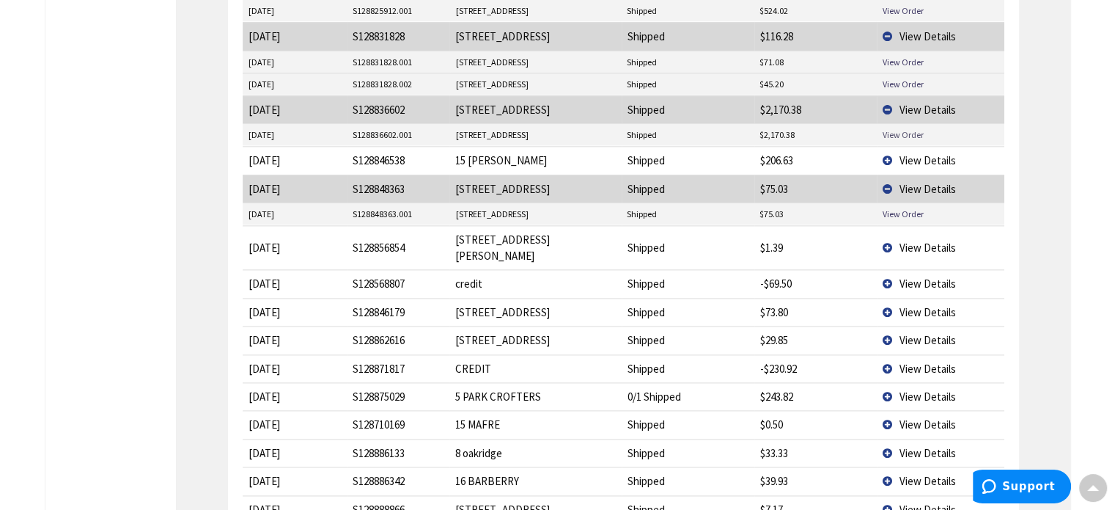
scroll to position [1906, 0]
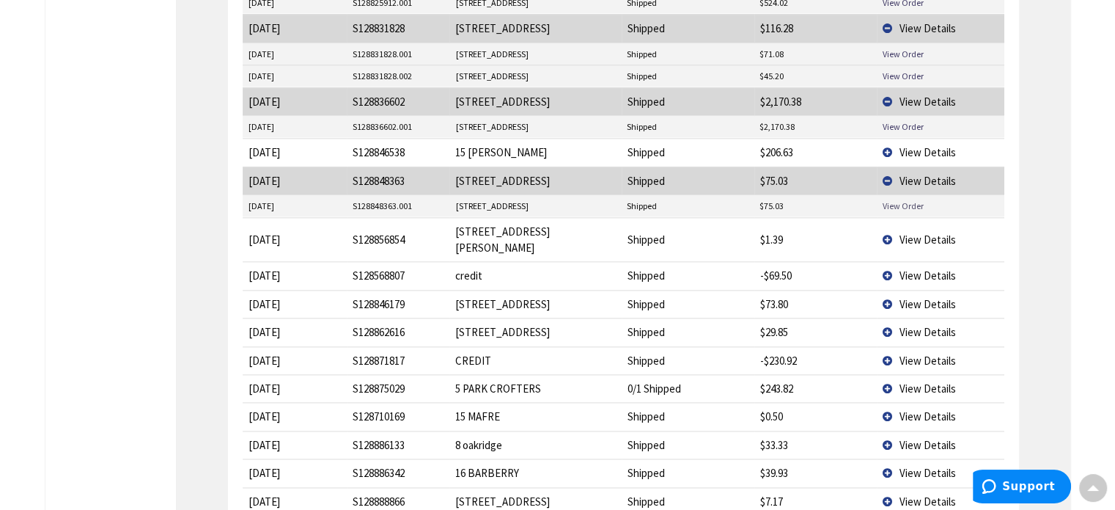
click at [895, 199] on link "View Order" at bounding box center [902, 205] width 41 height 12
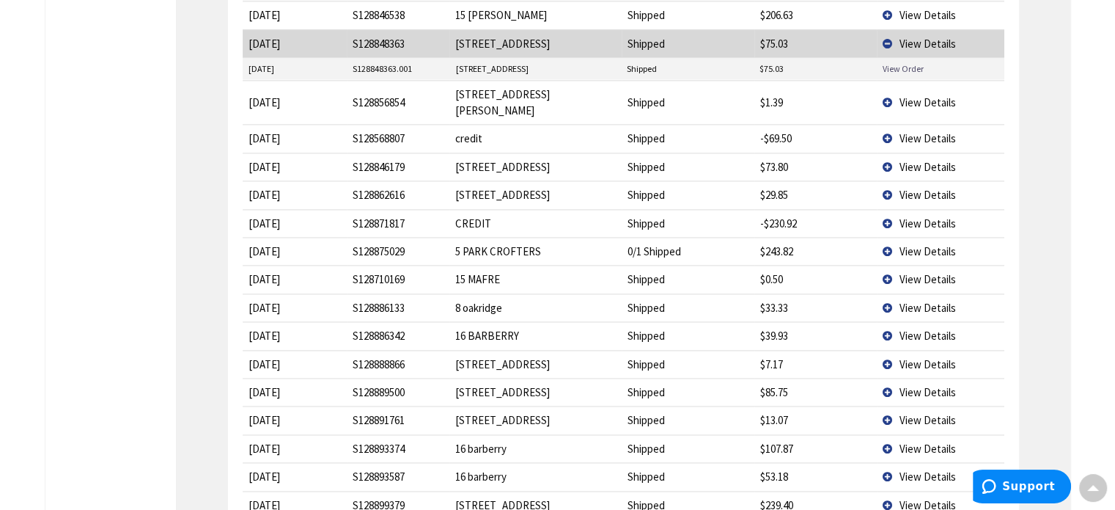
scroll to position [2053, 0]
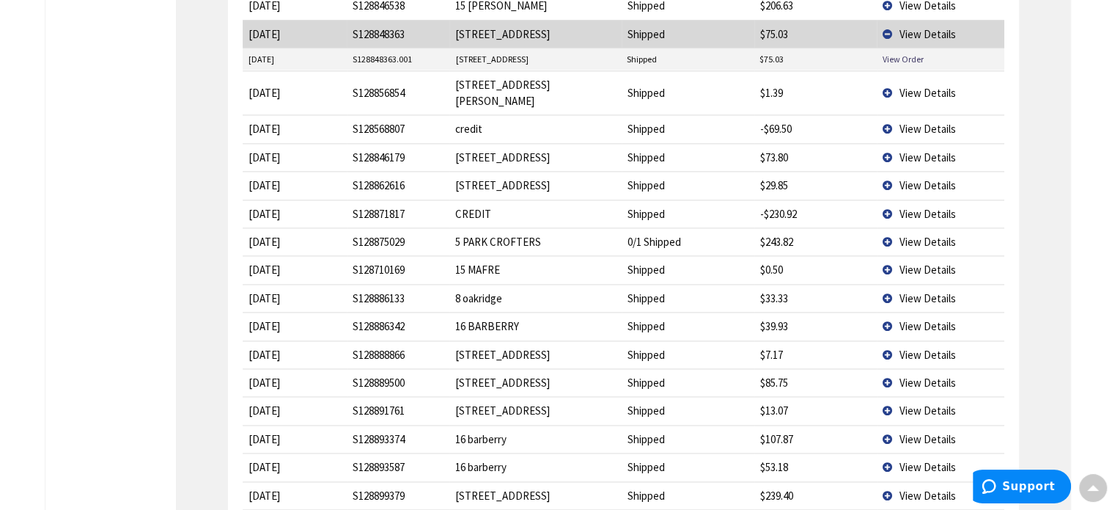
click at [939, 86] on span "View Details" at bounding box center [928, 93] width 56 height 14
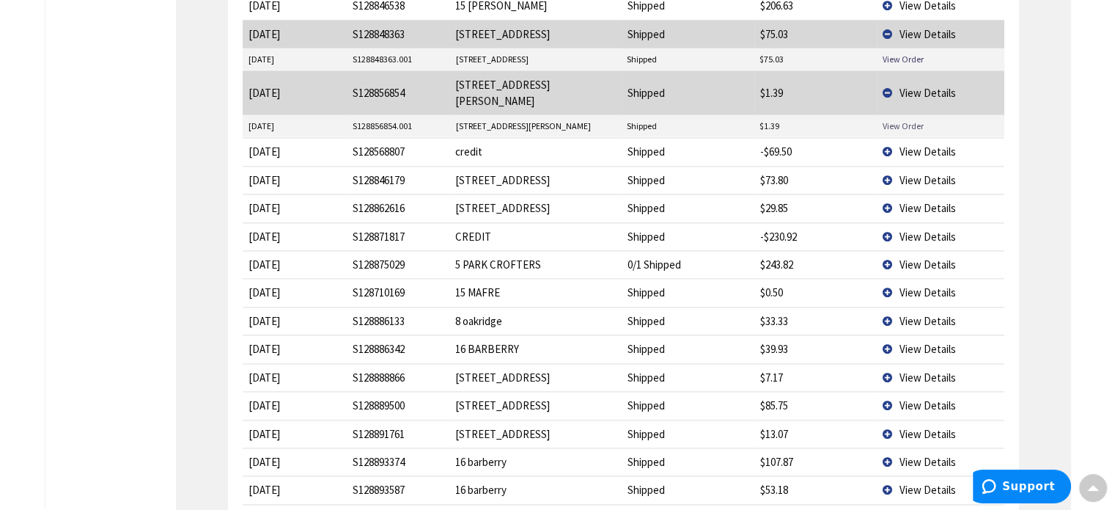
click at [909, 120] on link "View Order" at bounding box center [902, 126] width 41 height 12
click at [919, 137] on td "View Details" at bounding box center [941, 151] width 128 height 28
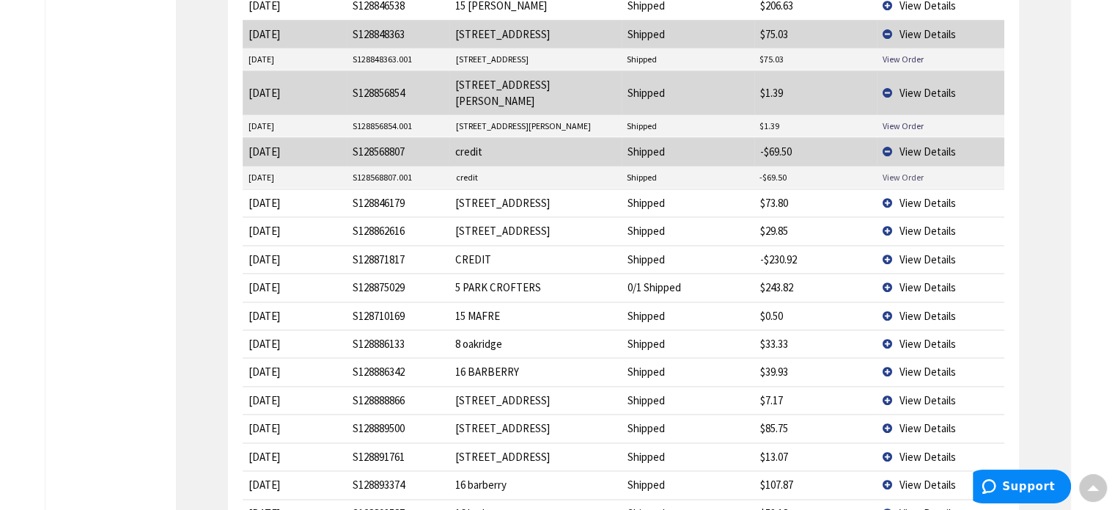
click at [914, 171] on link "View Order" at bounding box center [902, 177] width 41 height 12
click at [933, 144] on span "View Details" at bounding box center [928, 151] width 56 height 14
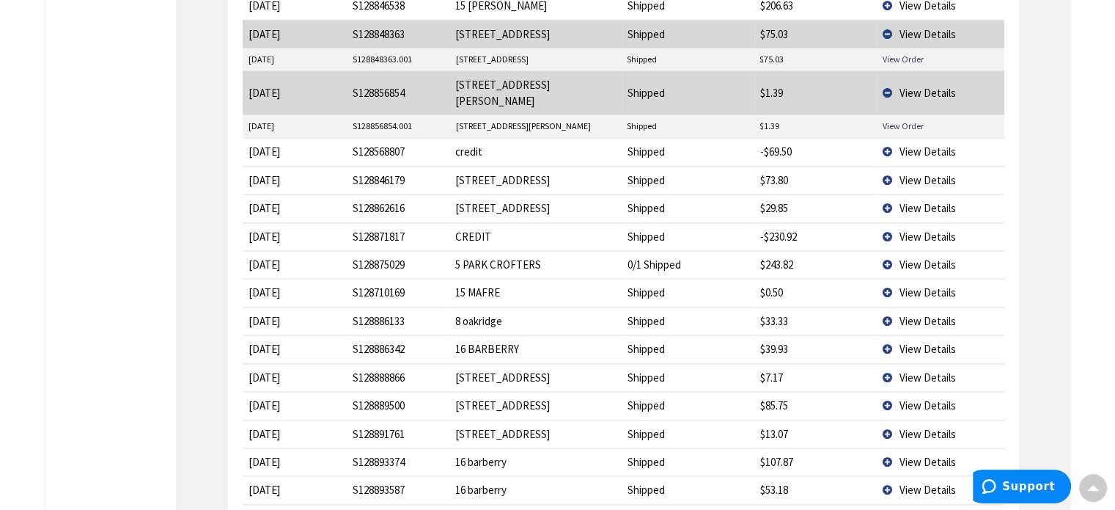
click at [918, 173] on span "View Details" at bounding box center [928, 180] width 56 height 14
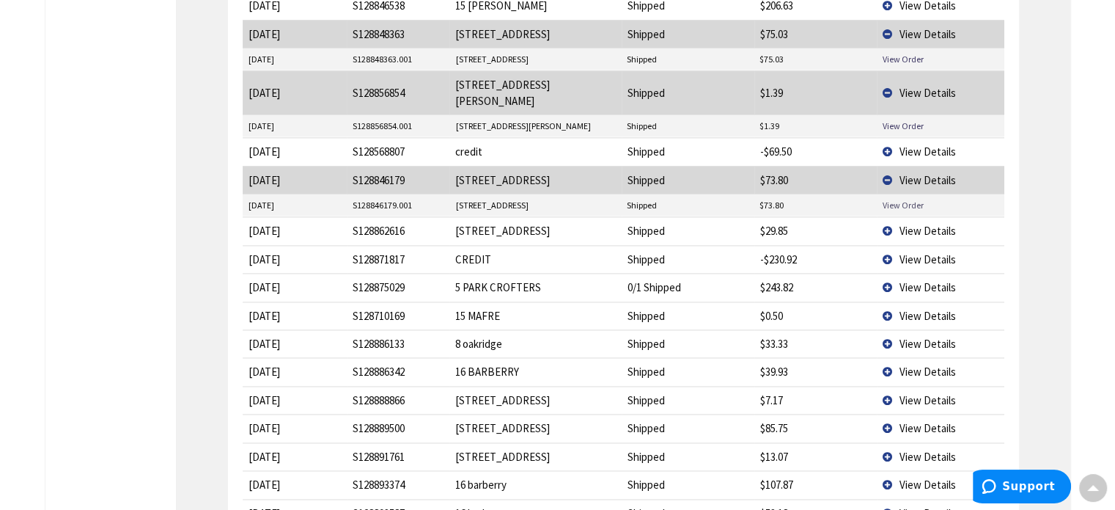
click at [909, 199] on link "View Order" at bounding box center [902, 205] width 41 height 12
click at [924, 224] on span "View Details" at bounding box center [928, 231] width 56 height 14
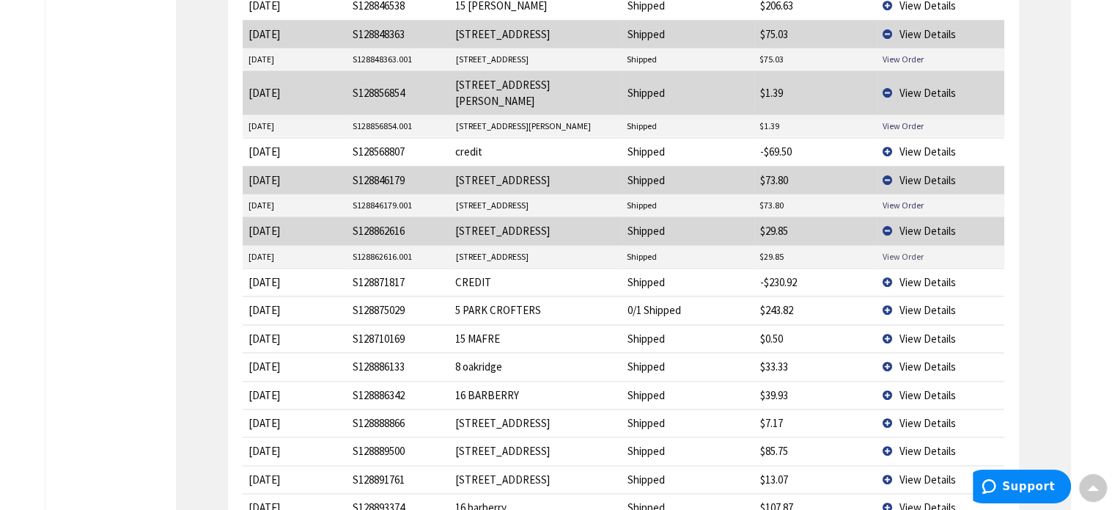
click at [911, 250] on link "View Order" at bounding box center [902, 256] width 41 height 12
click at [917, 275] on span "View Details" at bounding box center [928, 282] width 56 height 14
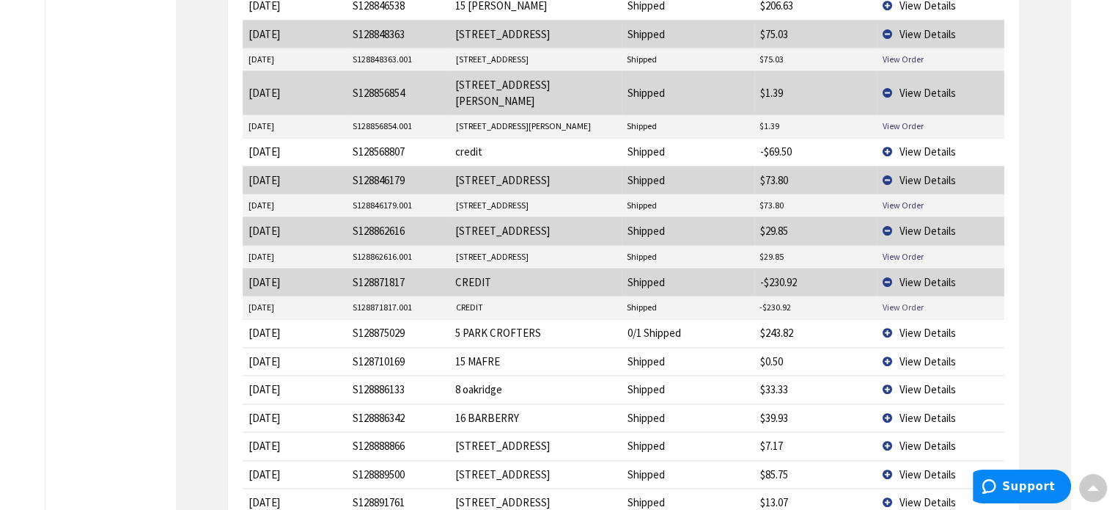
click at [905, 301] on link "View Order" at bounding box center [902, 307] width 41 height 12
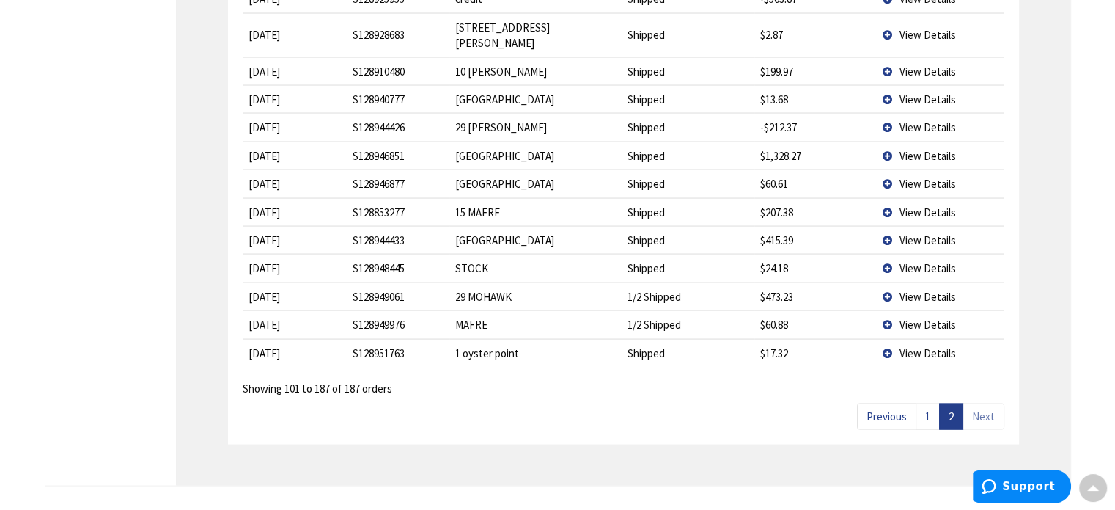
scroll to position [2860, 0]
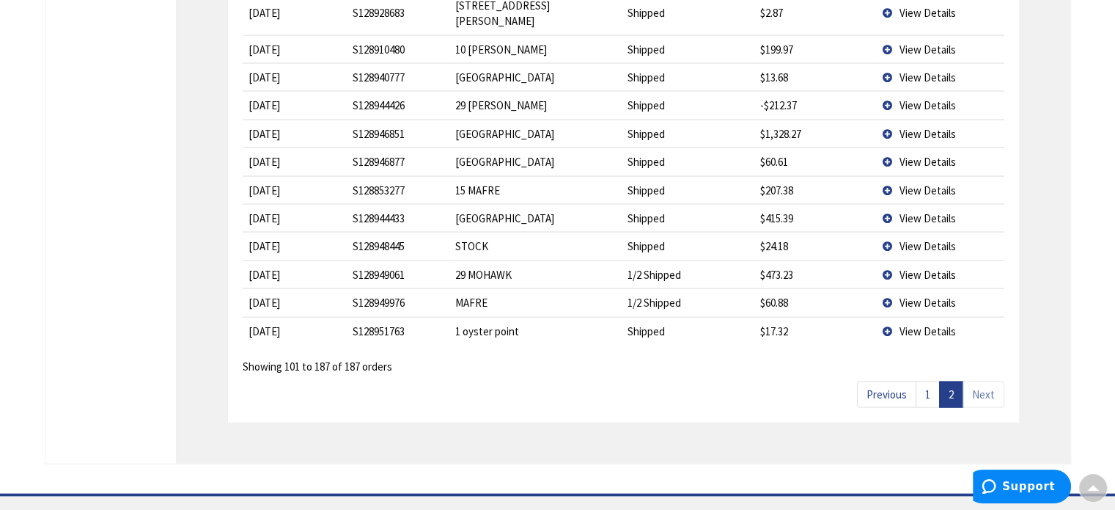
click at [930, 381] on link "1" at bounding box center [928, 394] width 24 height 26
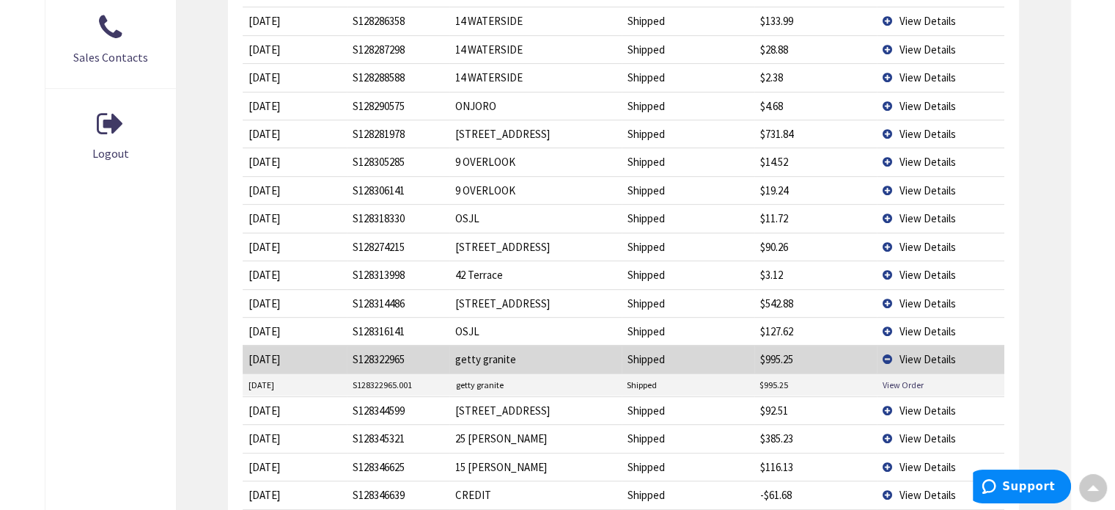
scroll to position [733, 0]
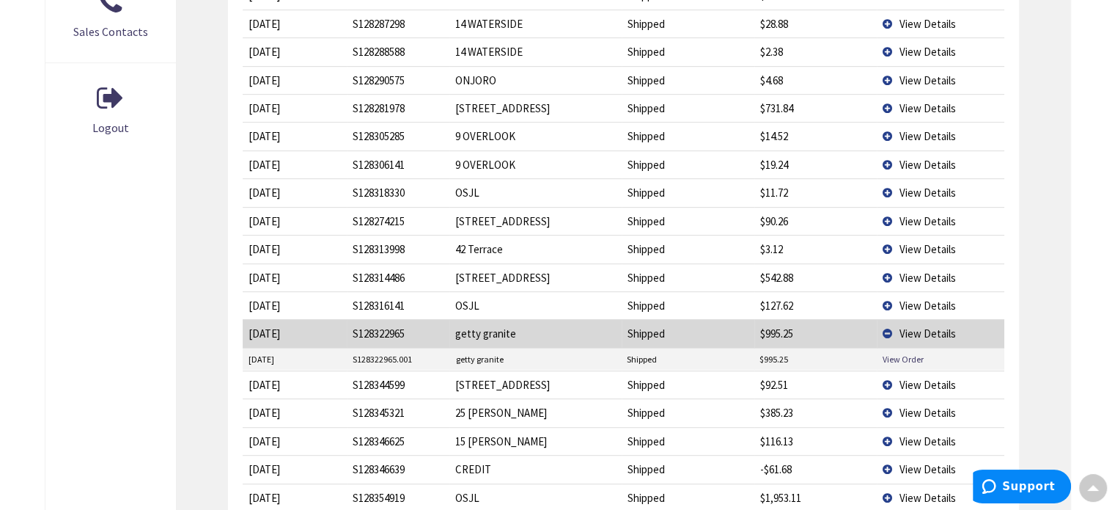
click at [911, 326] on span "View Details" at bounding box center [928, 333] width 56 height 14
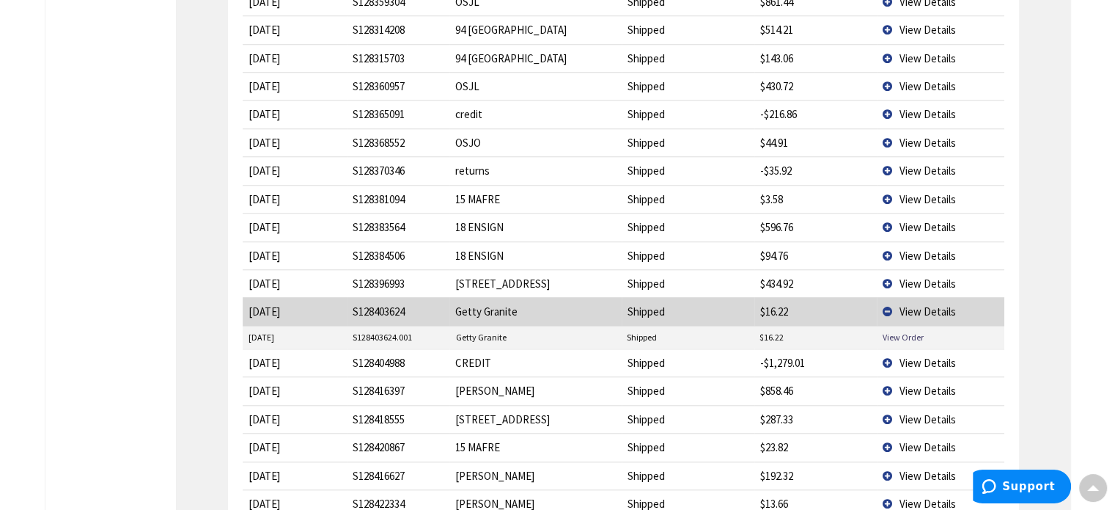
scroll to position [1320, 0]
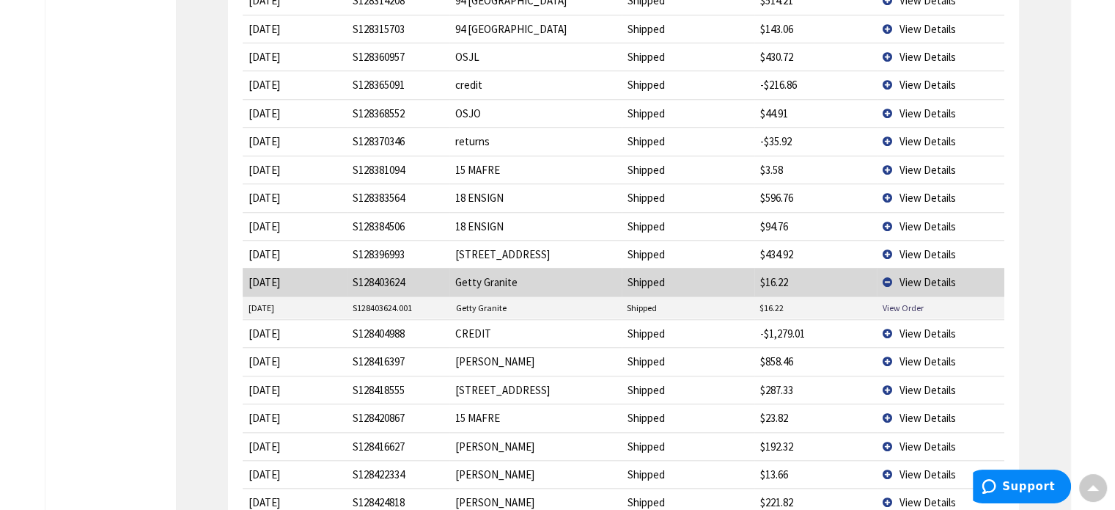
click at [930, 275] on span "View Details" at bounding box center [928, 282] width 56 height 14
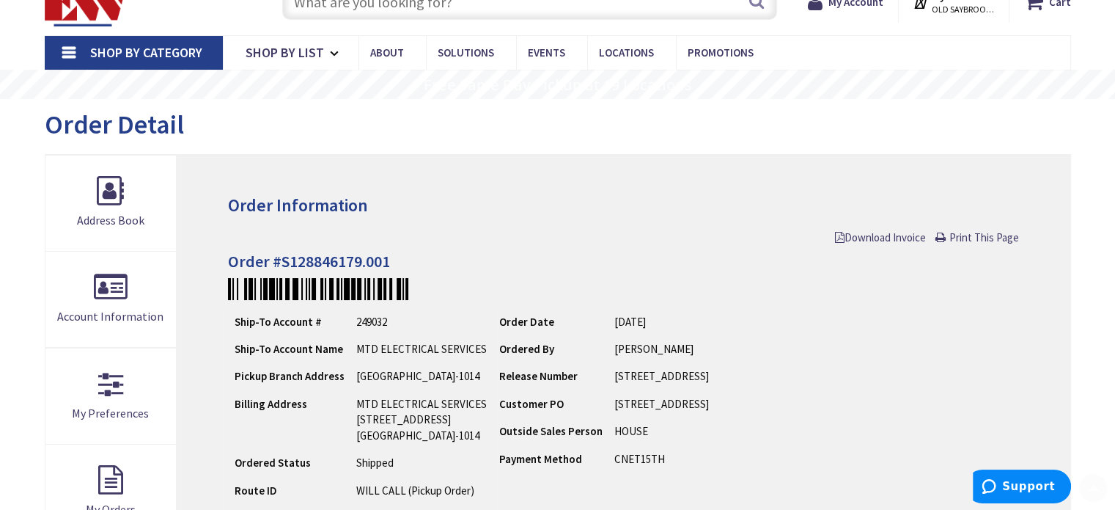
scroll to position [147, 0]
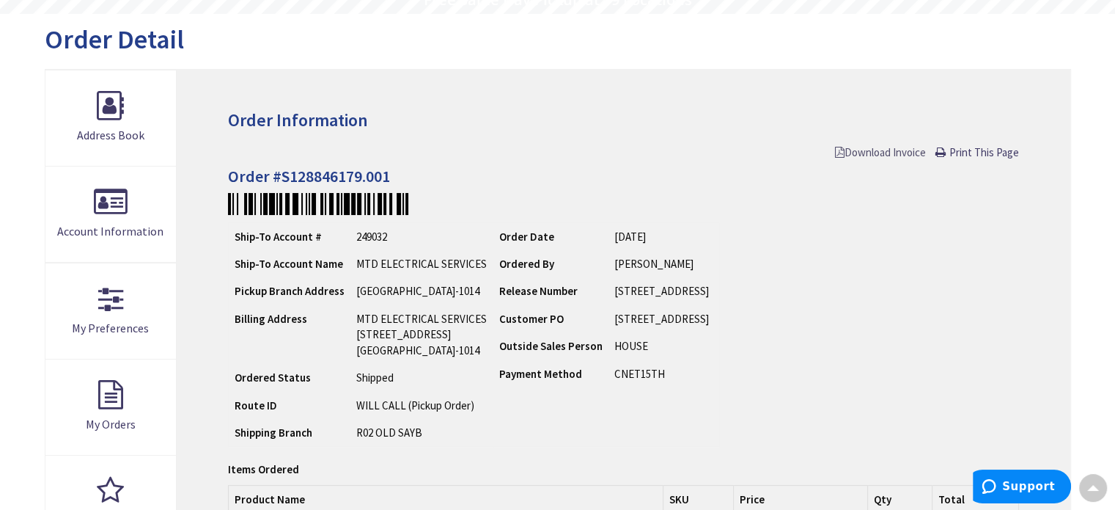
click at [871, 155] on span "Download Invoice" at bounding box center [880, 152] width 91 height 14
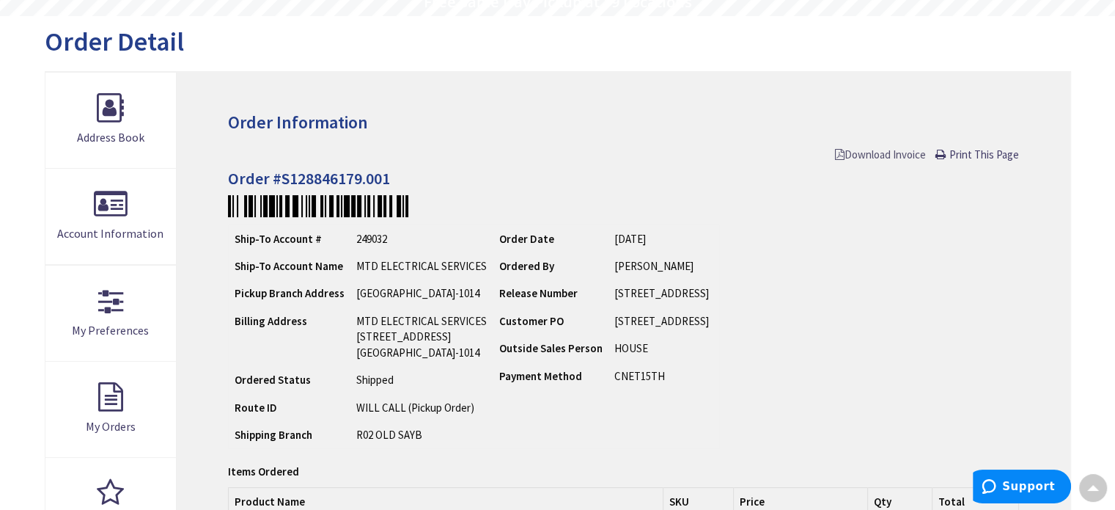
scroll to position [148, 0]
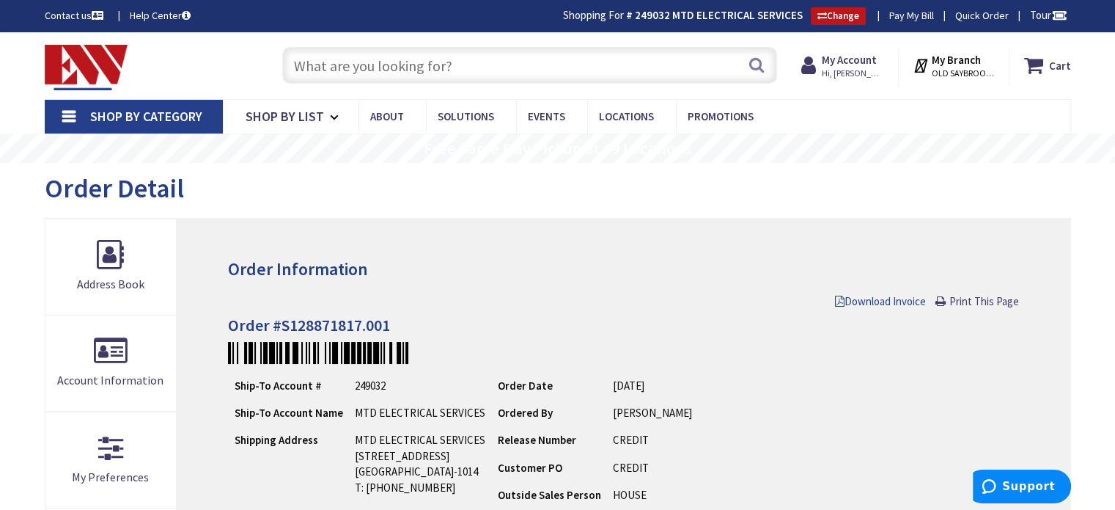
click at [867, 298] on span "Download Invoice" at bounding box center [880, 301] width 91 height 14
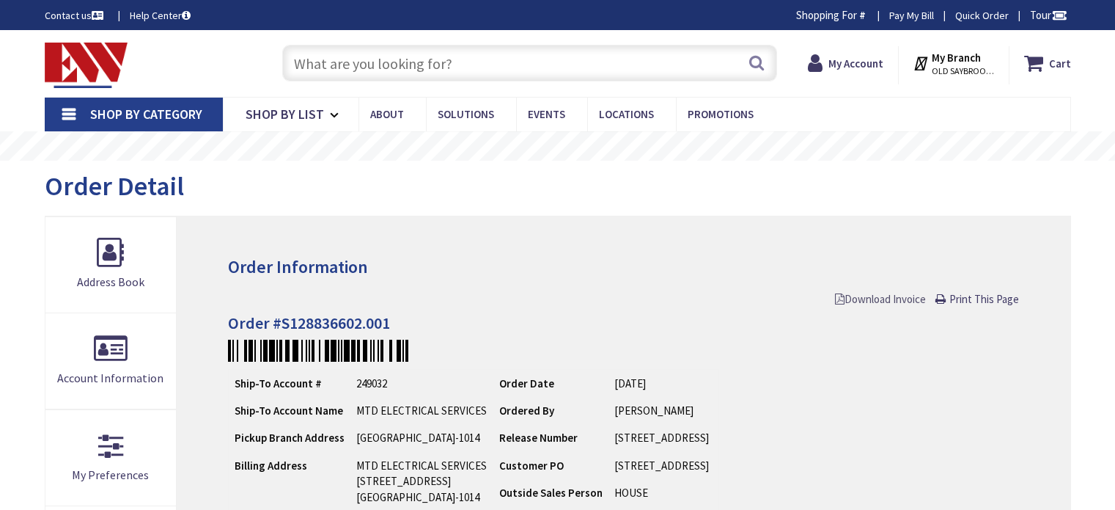
drag, startPoint x: 0, startPoint y: 0, endPoint x: 867, endPoint y: 300, distance: 917.8
click at [867, 300] on span "Download Invoice" at bounding box center [880, 299] width 91 height 14
click at [836, 298] on icon at bounding box center [840, 298] width 10 height 11
click at [867, 297] on span "Download Invoice" at bounding box center [880, 299] width 91 height 14
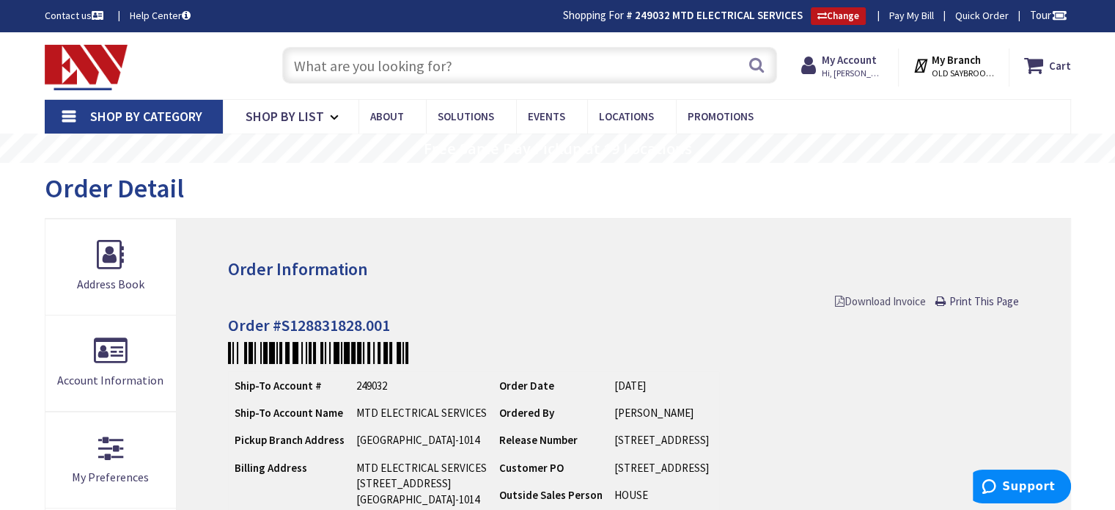
click at [887, 304] on span "Download Invoice" at bounding box center [880, 301] width 91 height 14
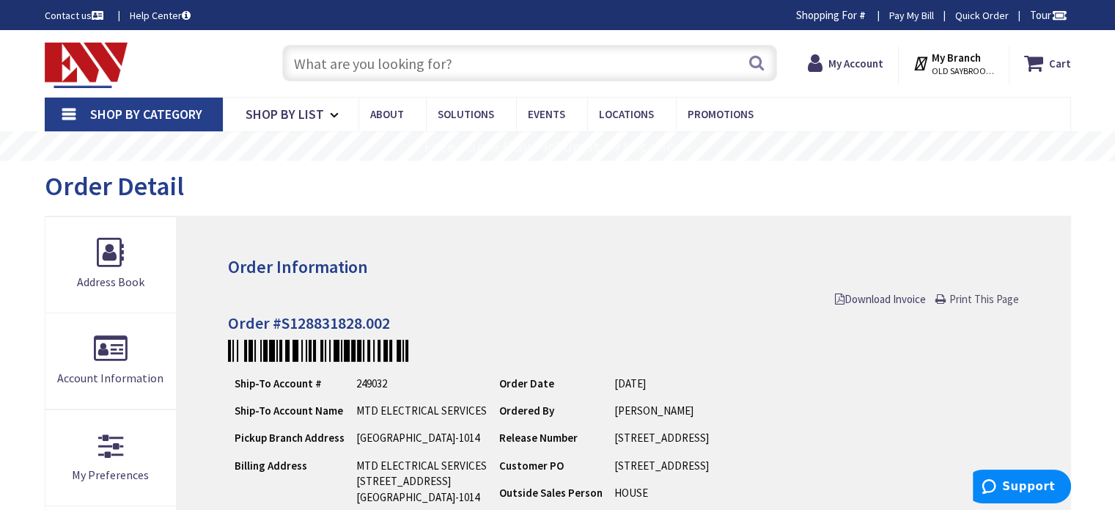
click at [950, 298] on span "Print This Page" at bounding box center [985, 299] width 70 height 14
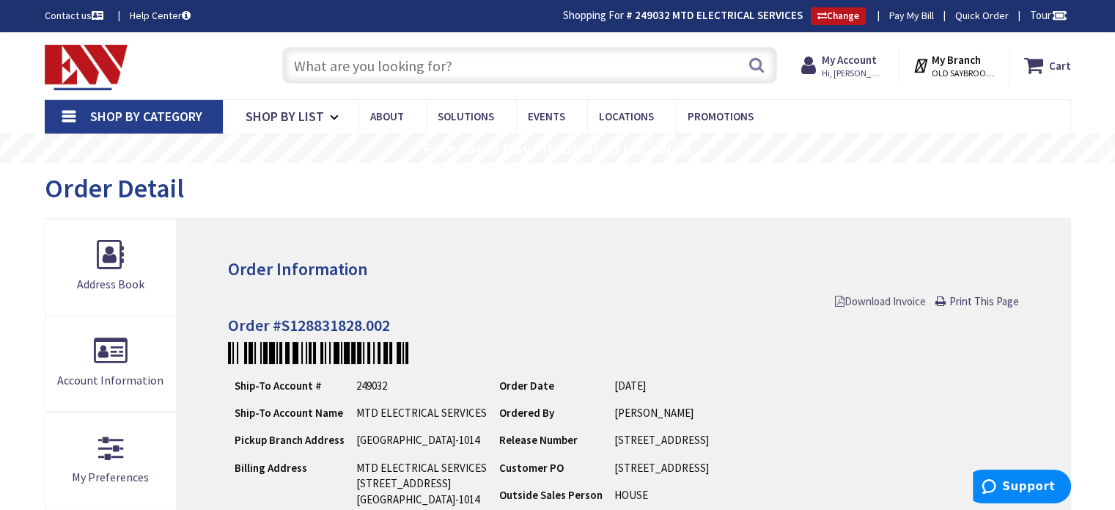
click at [864, 296] on span "Download Invoice" at bounding box center [880, 301] width 91 height 14
click at [859, 300] on span "Download Invoice" at bounding box center [880, 301] width 91 height 14
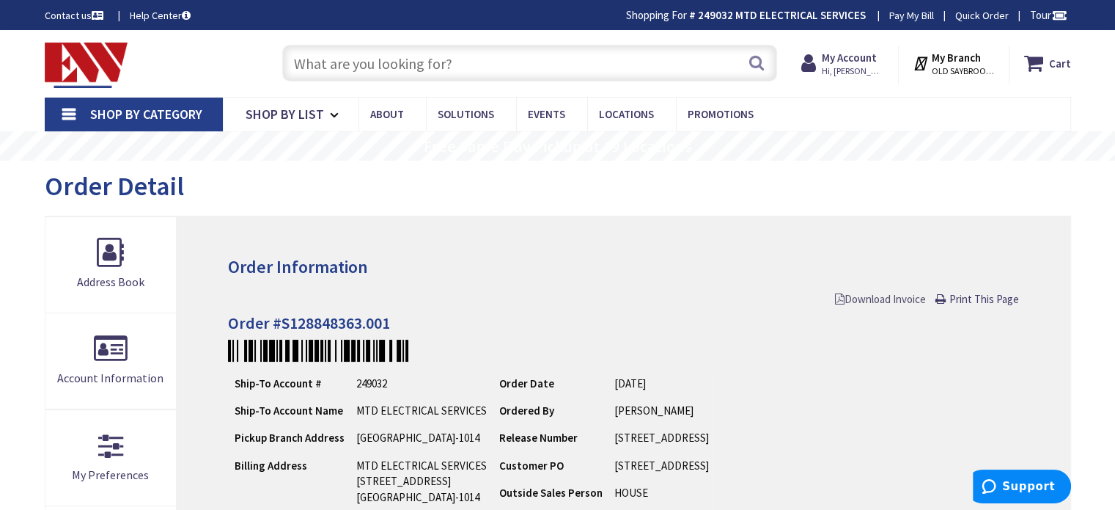
click at [848, 298] on span "Download Invoice" at bounding box center [880, 299] width 91 height 14
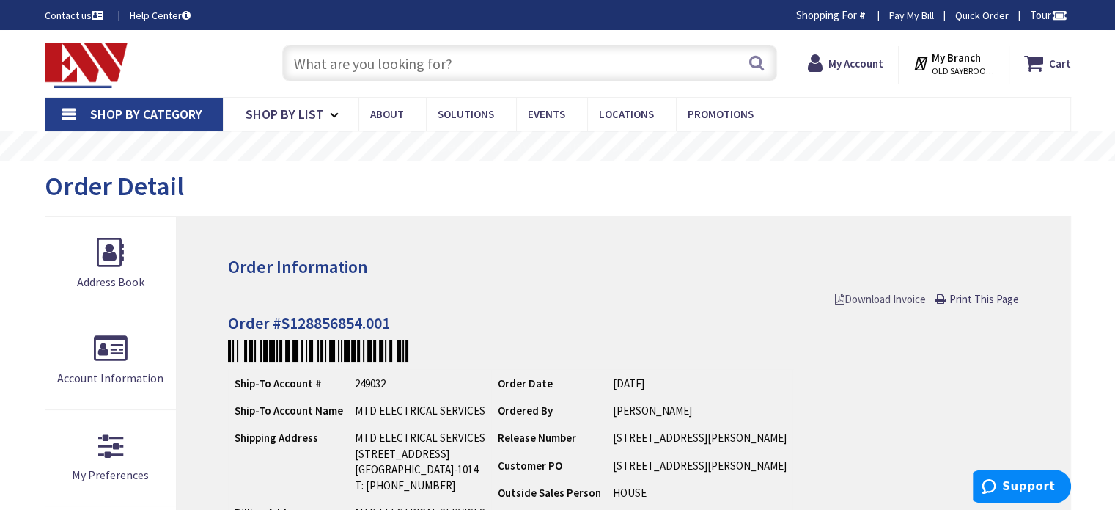
click at [865, 301] on span "Download Invoice" at bounding box center [880, 299] width 91 height 14
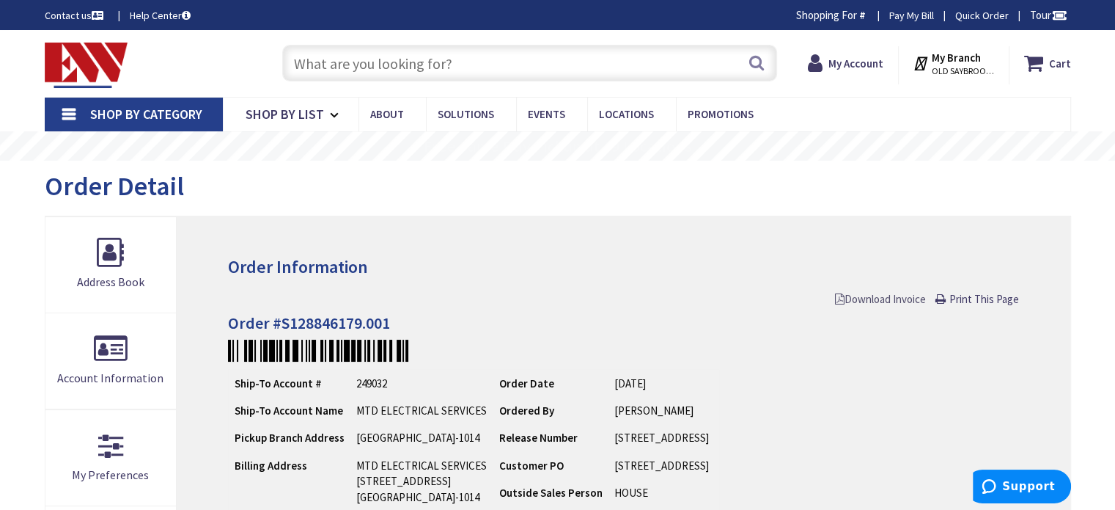
click at [881, 298] on span "Download Invoice" at bounding box center [880, 299] width 91 height 14
click at [868, 301] on span "Download Invoice" at bounding box center [880, 299] width 91 height 14
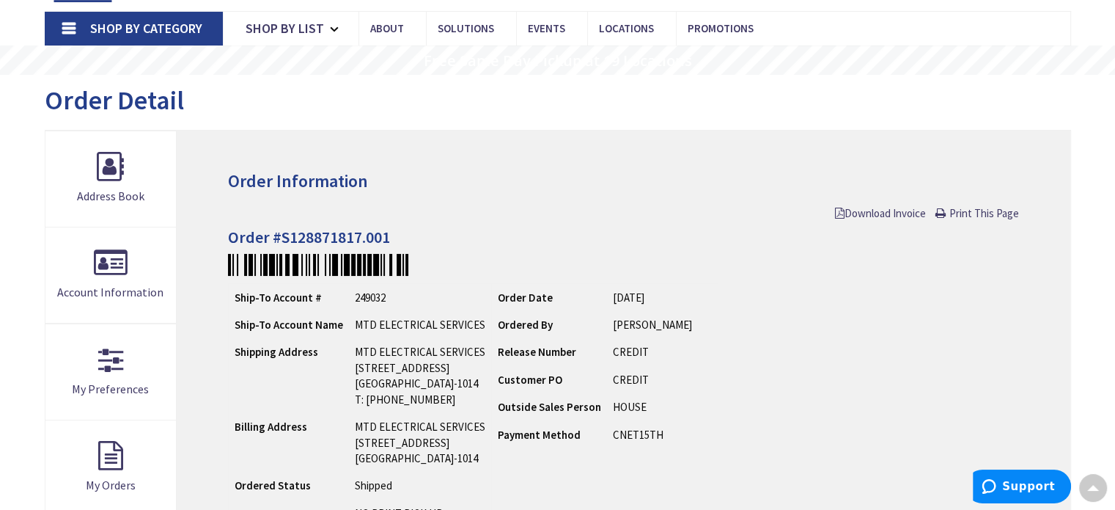
scroll to position [74, 0]
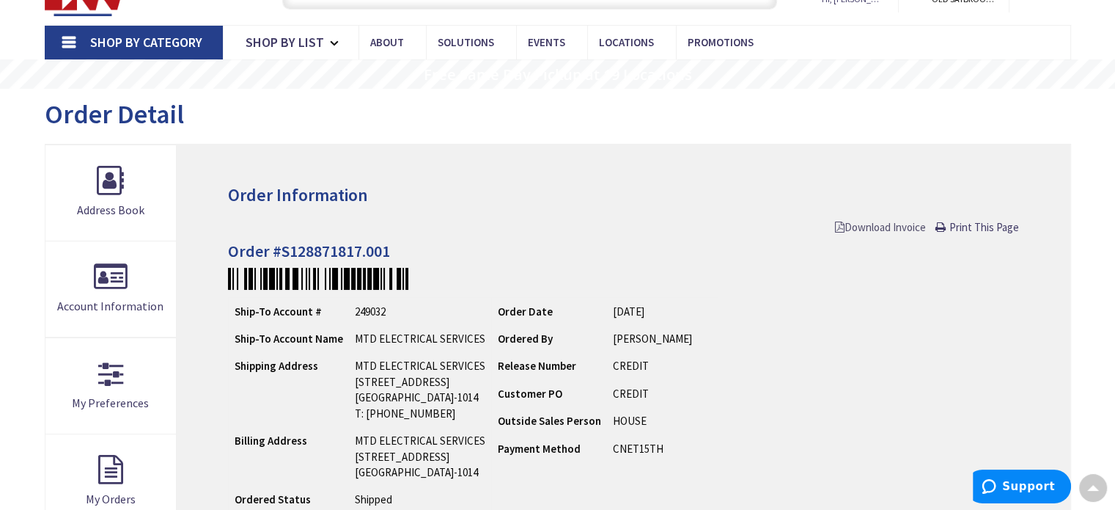
click at [847, 224] on span "Download Invoice" at bounding box center [880, 227] width 91 height 14
